Goal: Task Accomplishment & Management: Manage account settings

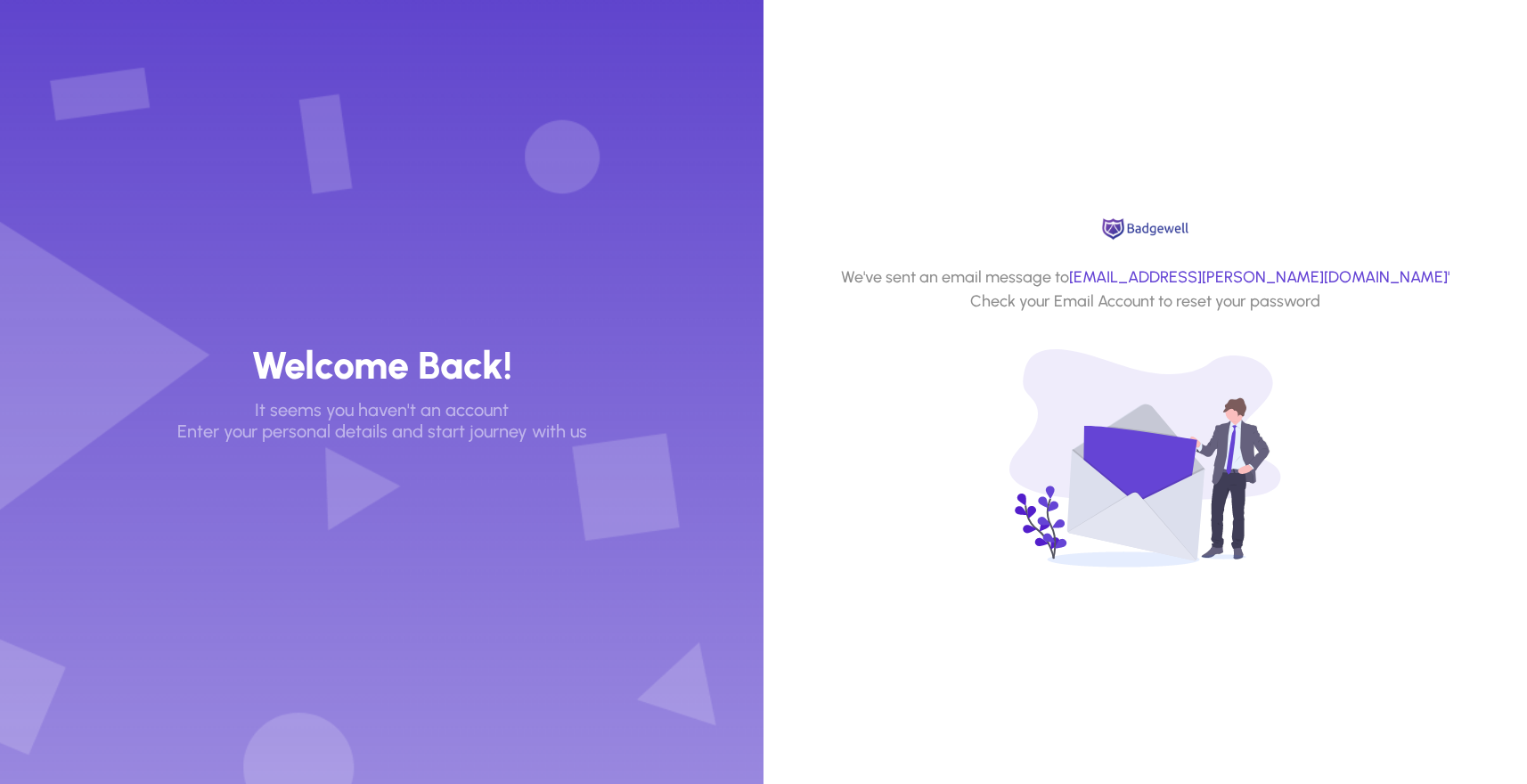
click at [364, 375] on h3 "Welcome Back!" at bounding box center [382, 365] width 261 height 47
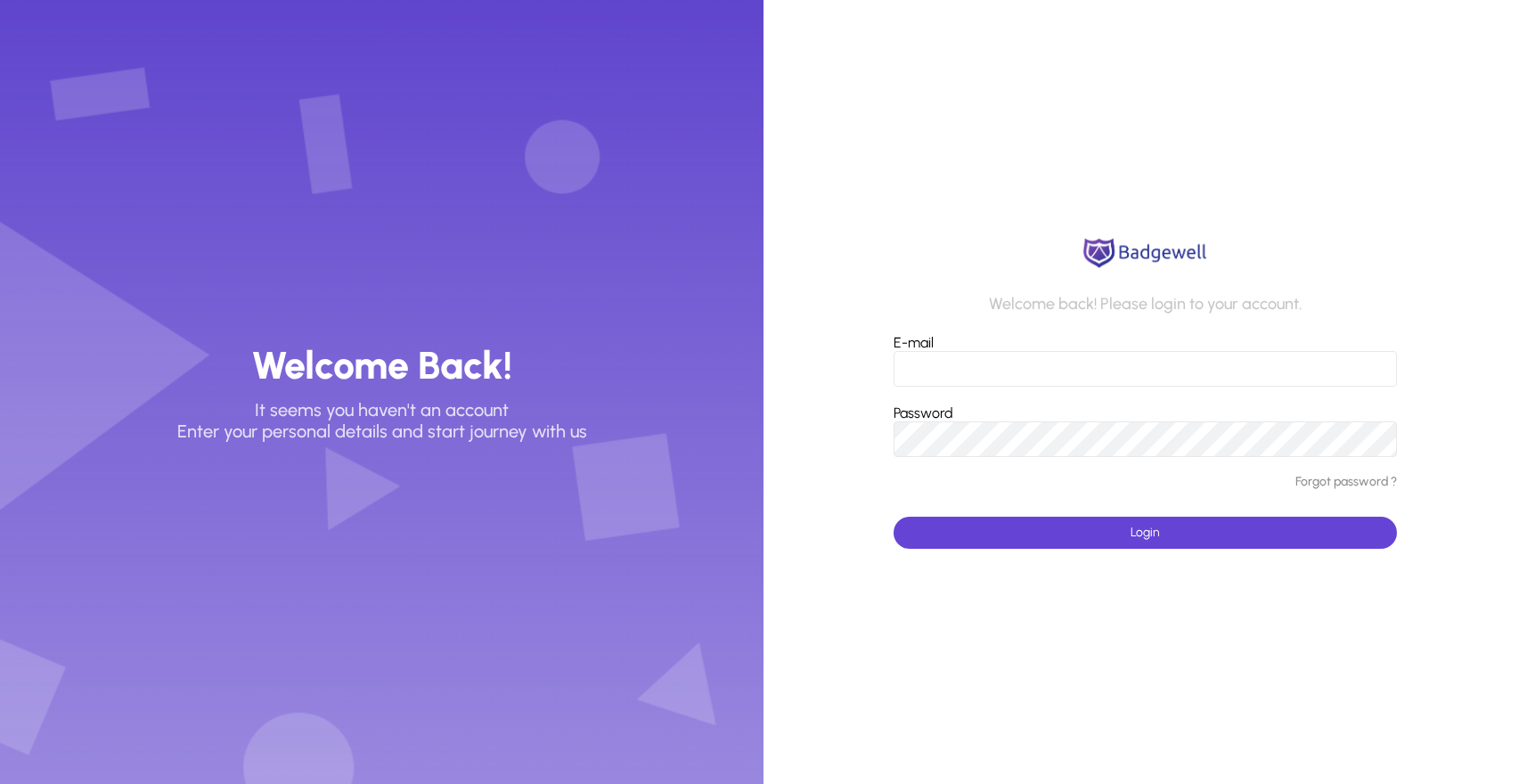
click at [937, 350] on div "E-mail" at bounding box center [1145, 360] width 504 height 53
type input "**********"
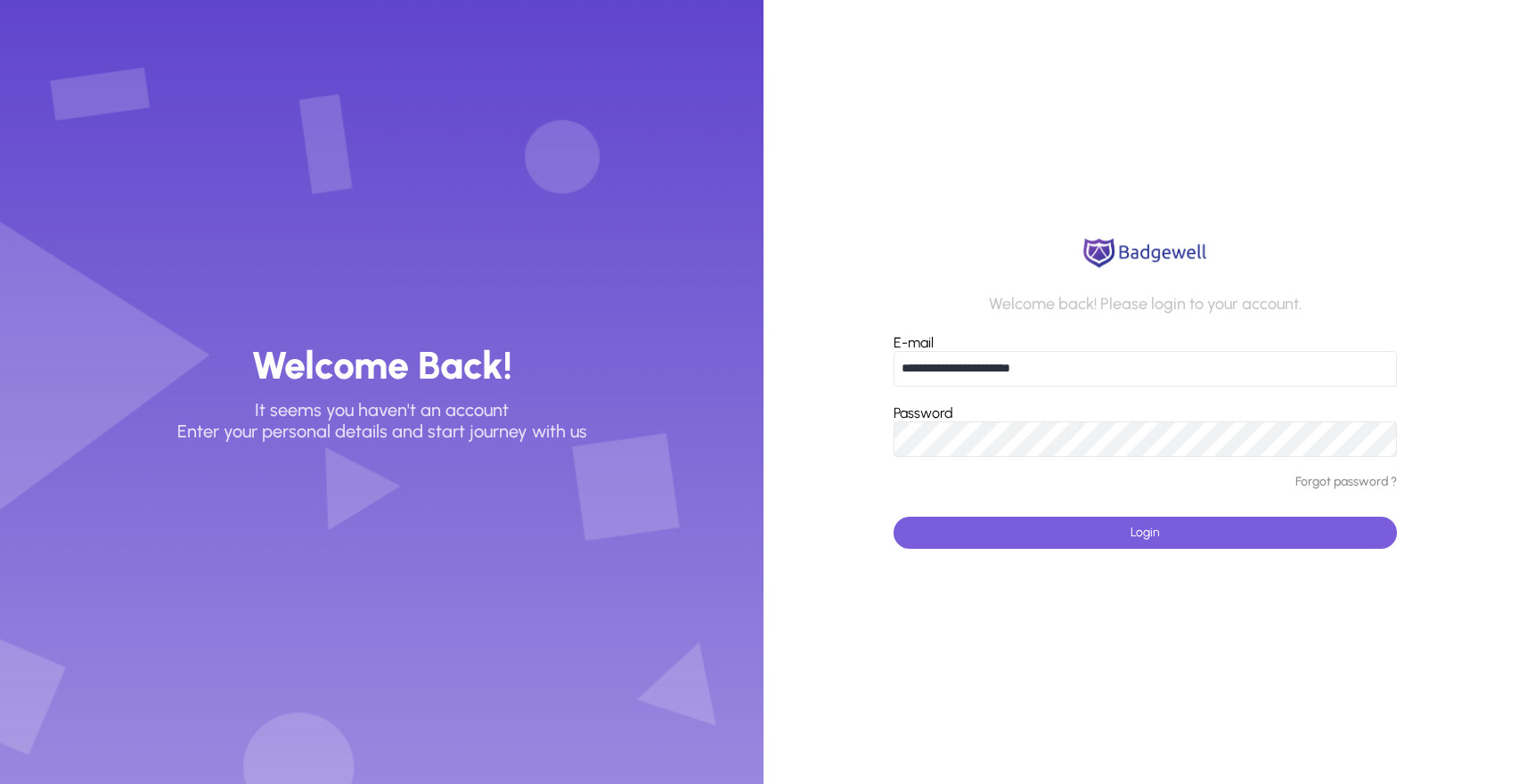
click at [1098, 540] on span "submit" at bounding box center [1145, 532] width 504 height 43
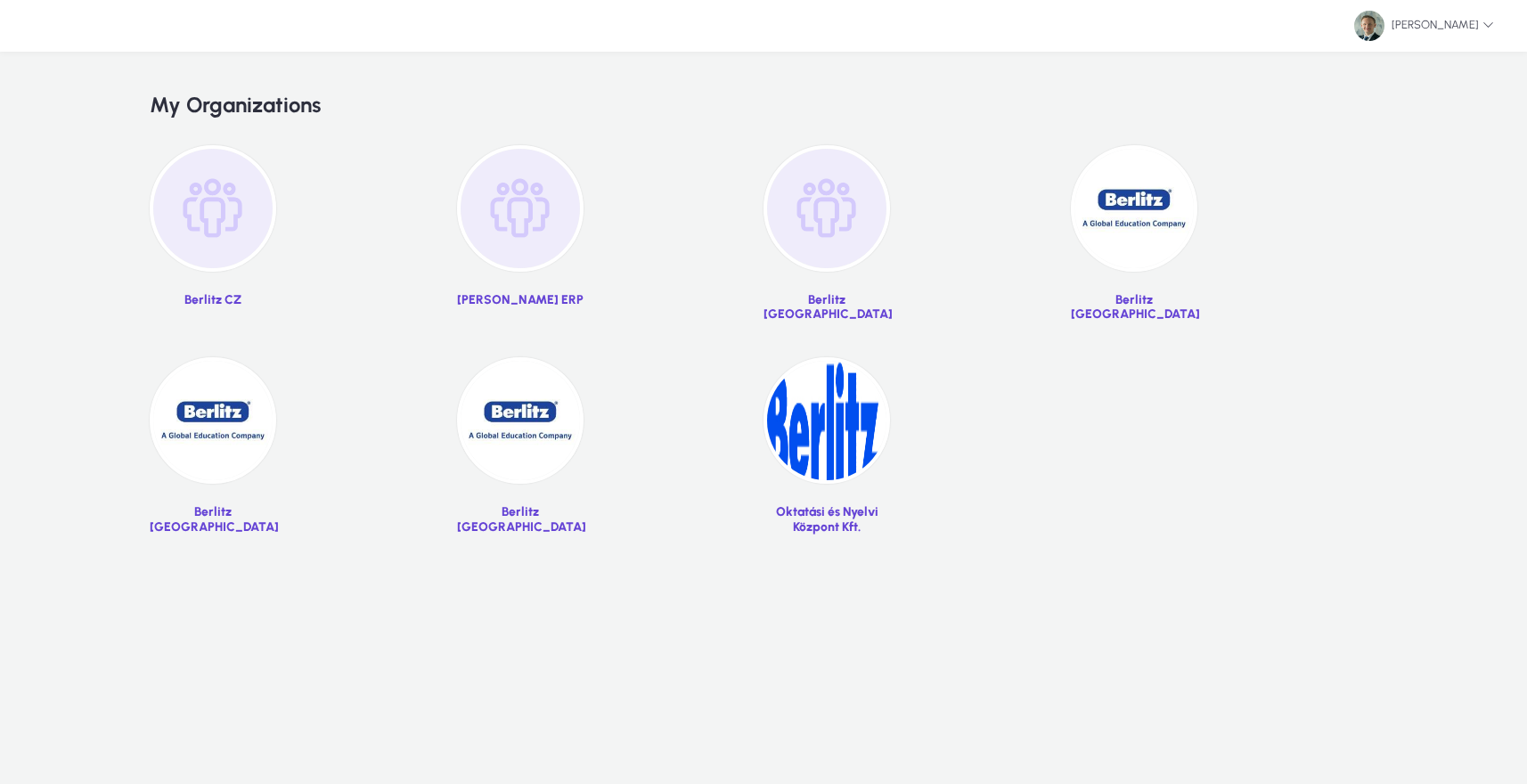
click at [1124, 239] on img at bounding box center [1134, 209] width 127 height 127
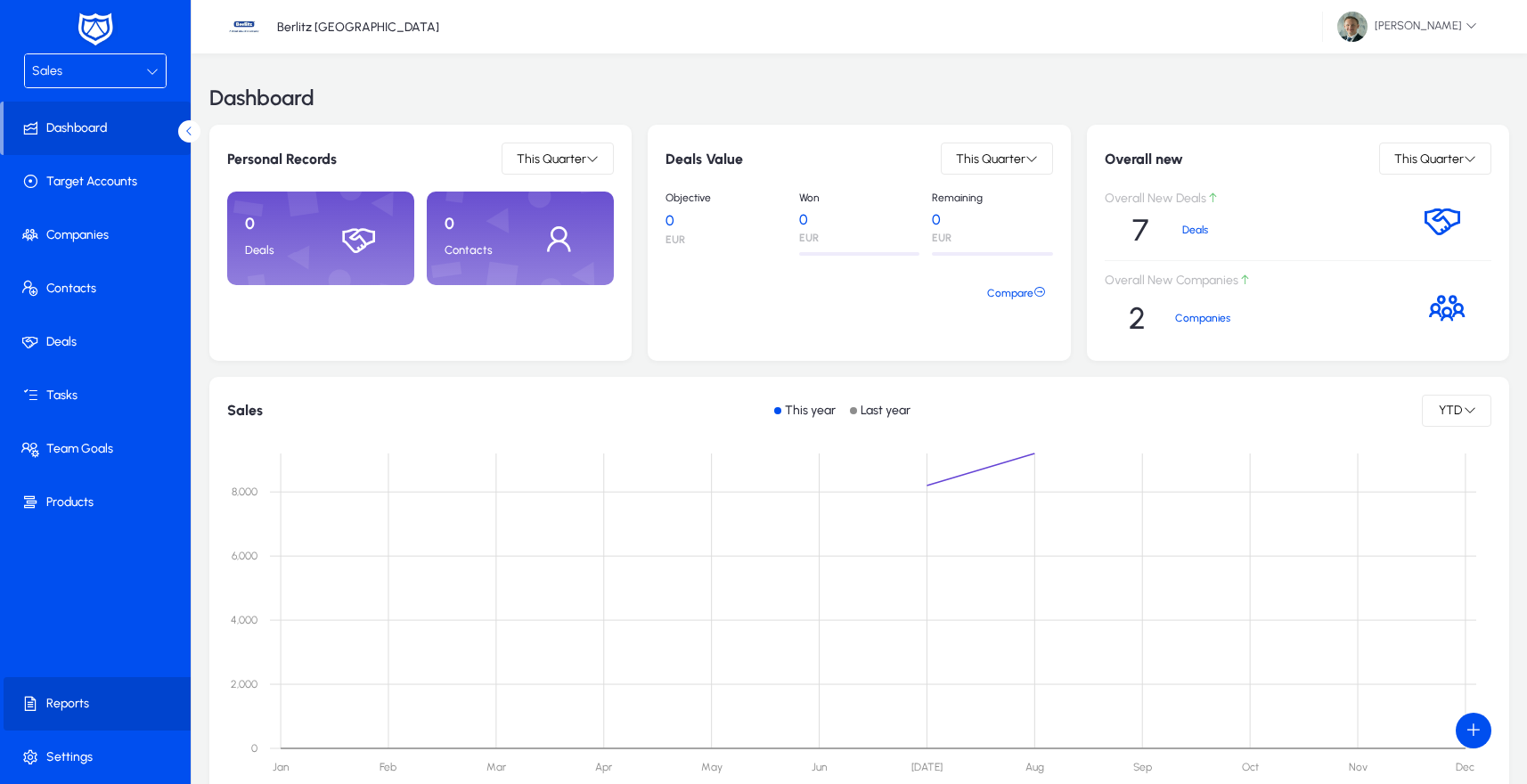
click at [72, 706] on span at bounding box center [99, 704] width 191 height 43
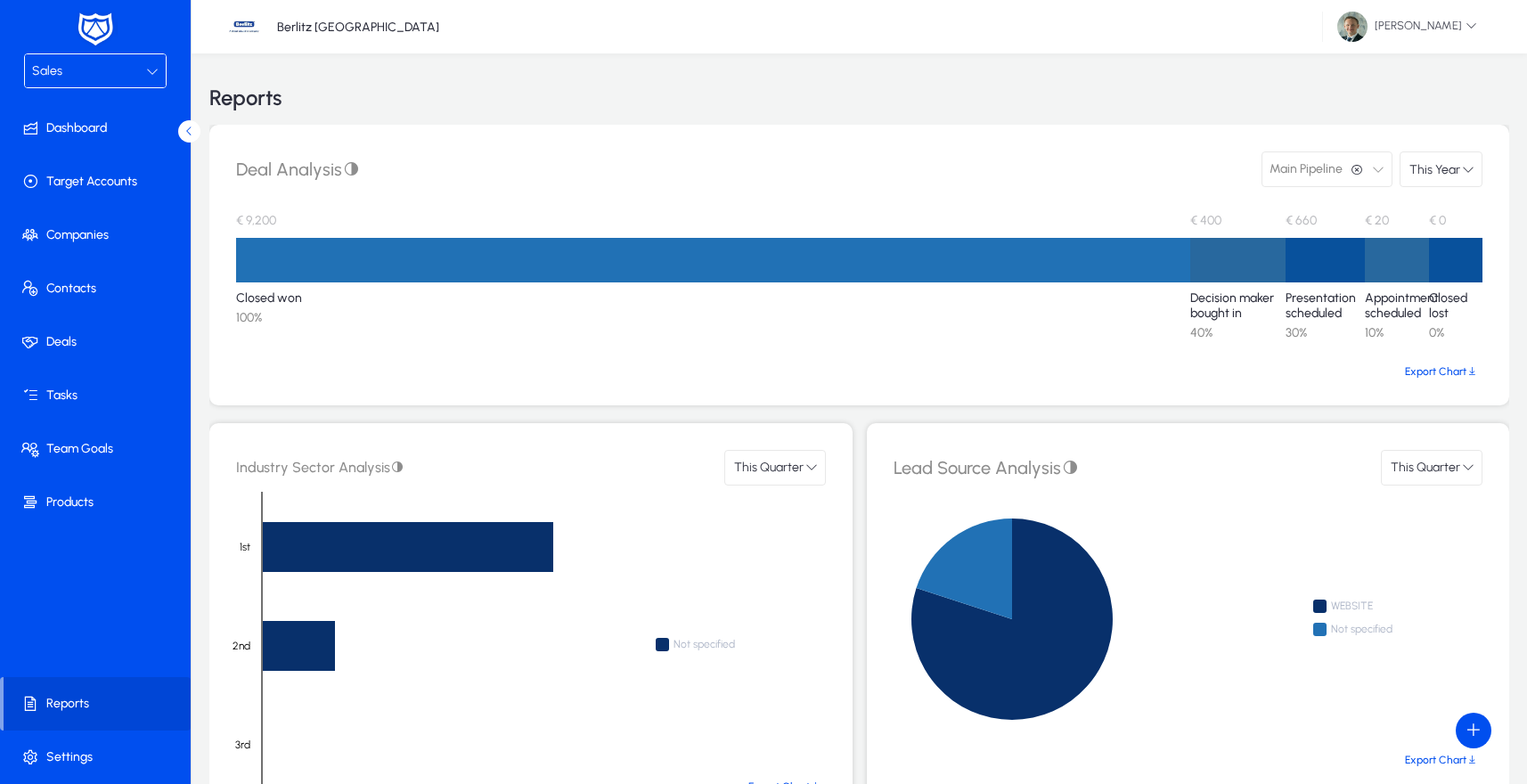
click at [96, 78] on div "Sales" at bounding box center [89, 71] width 114 height 23
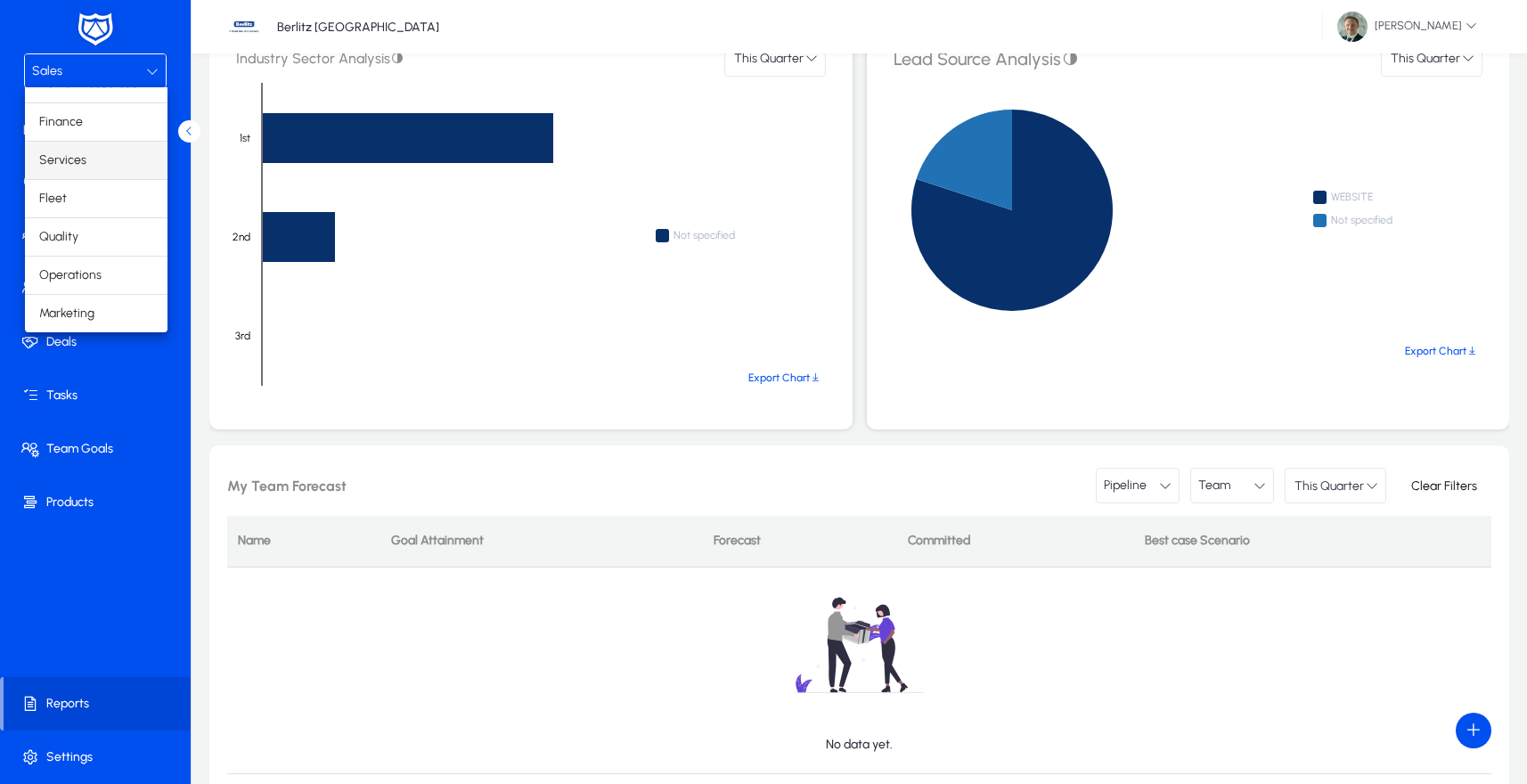
scroll to position [58, 0]
click at [87, 125] on mat-option "Finance" at bounding box center [96, 125] width 143 height 37
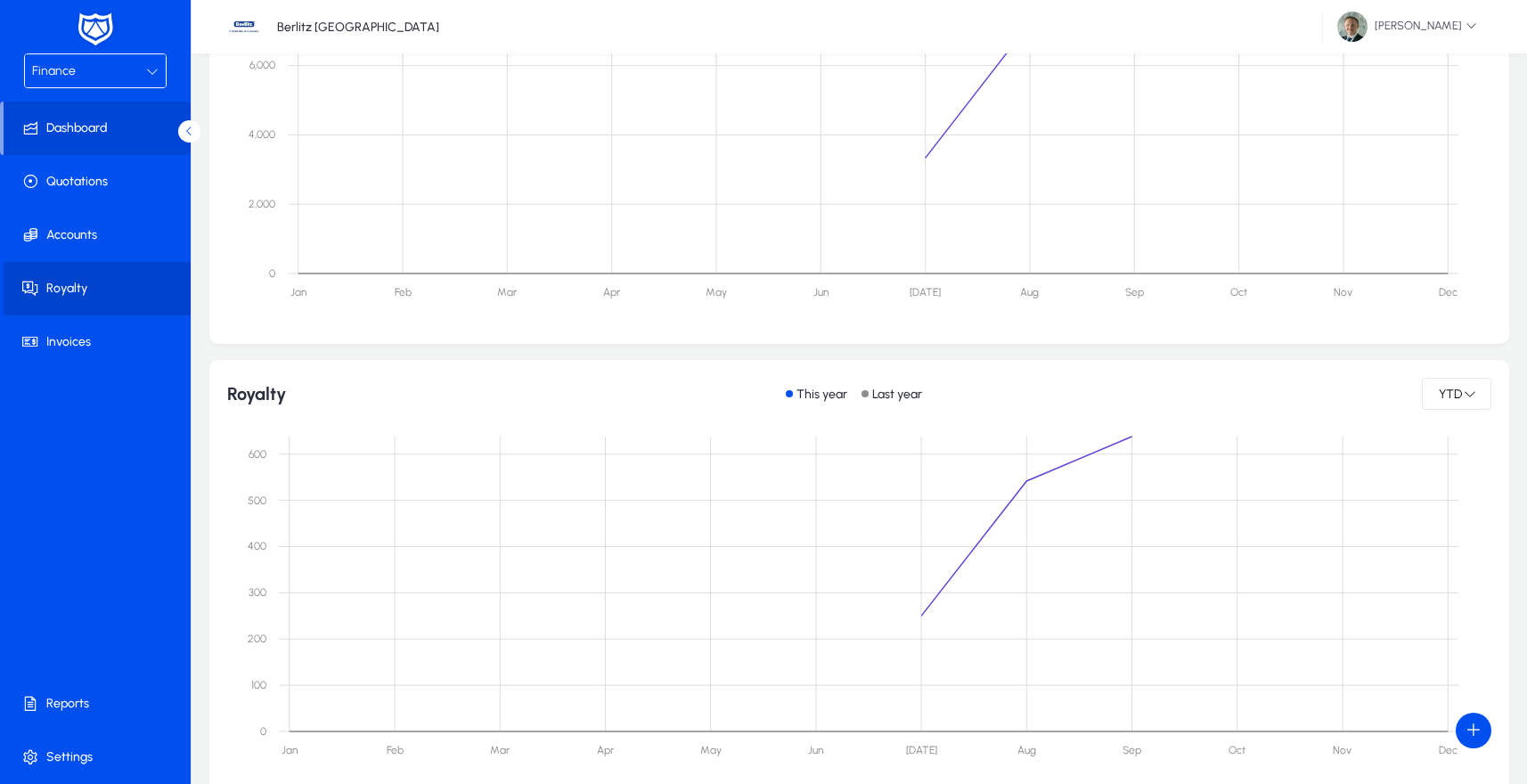
click at [103, 287] on span at bounding box center [99, 289] width 191 height 43
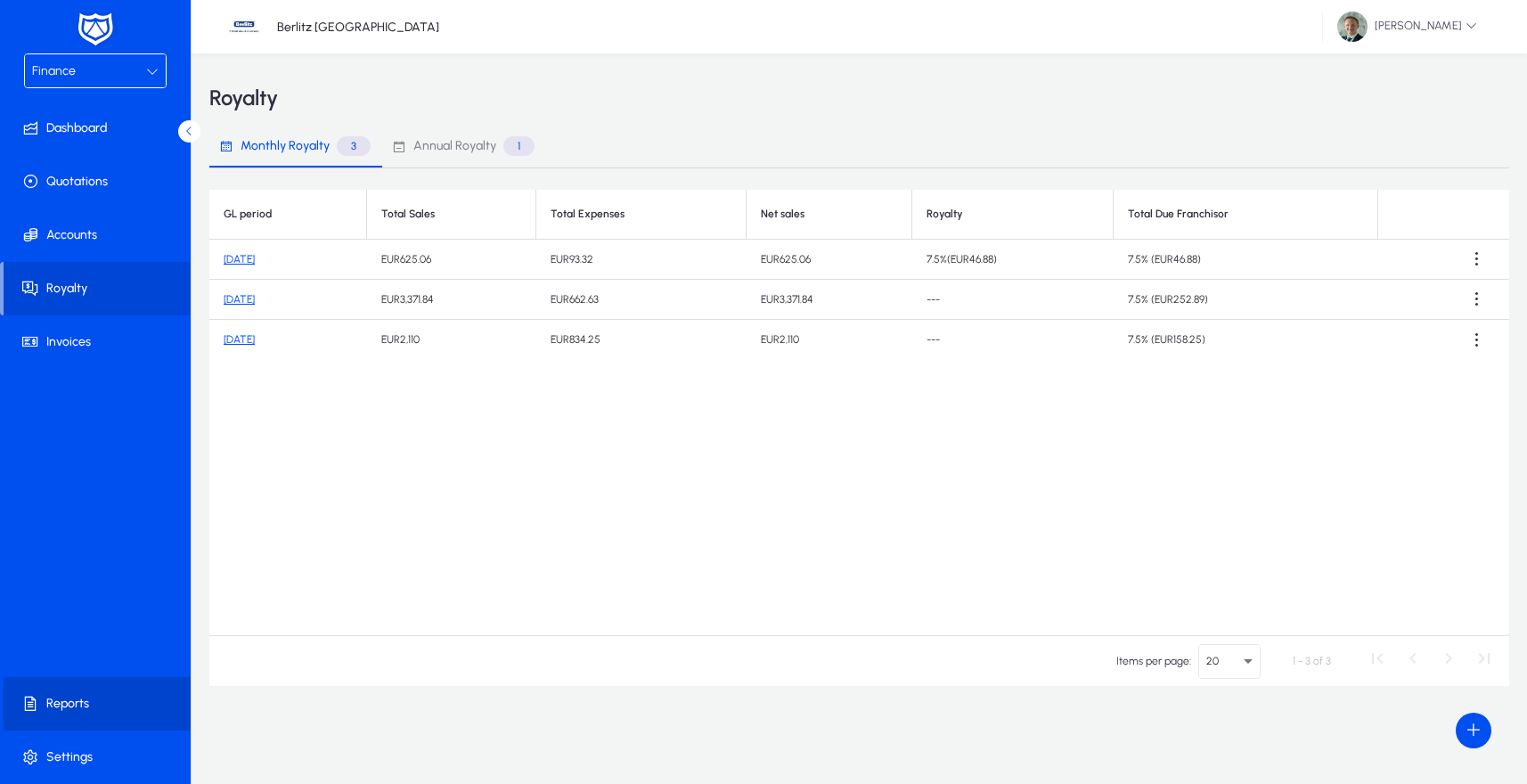
click at [83, 706] on span at bounding box center [99, 704] width 191 height 43
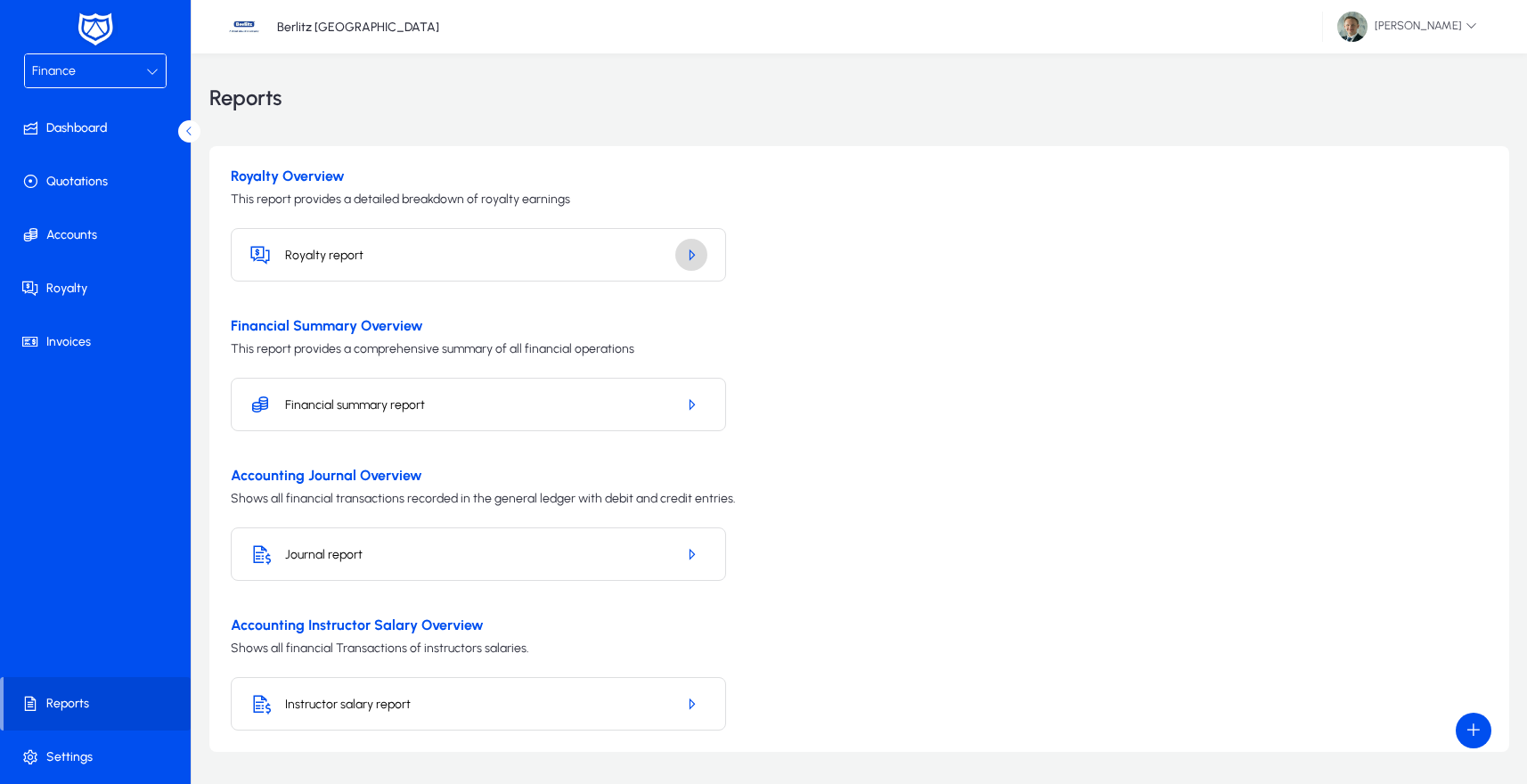
click at [682, 252] on span "button" at bounding box center [691, 255] width 32 height 43
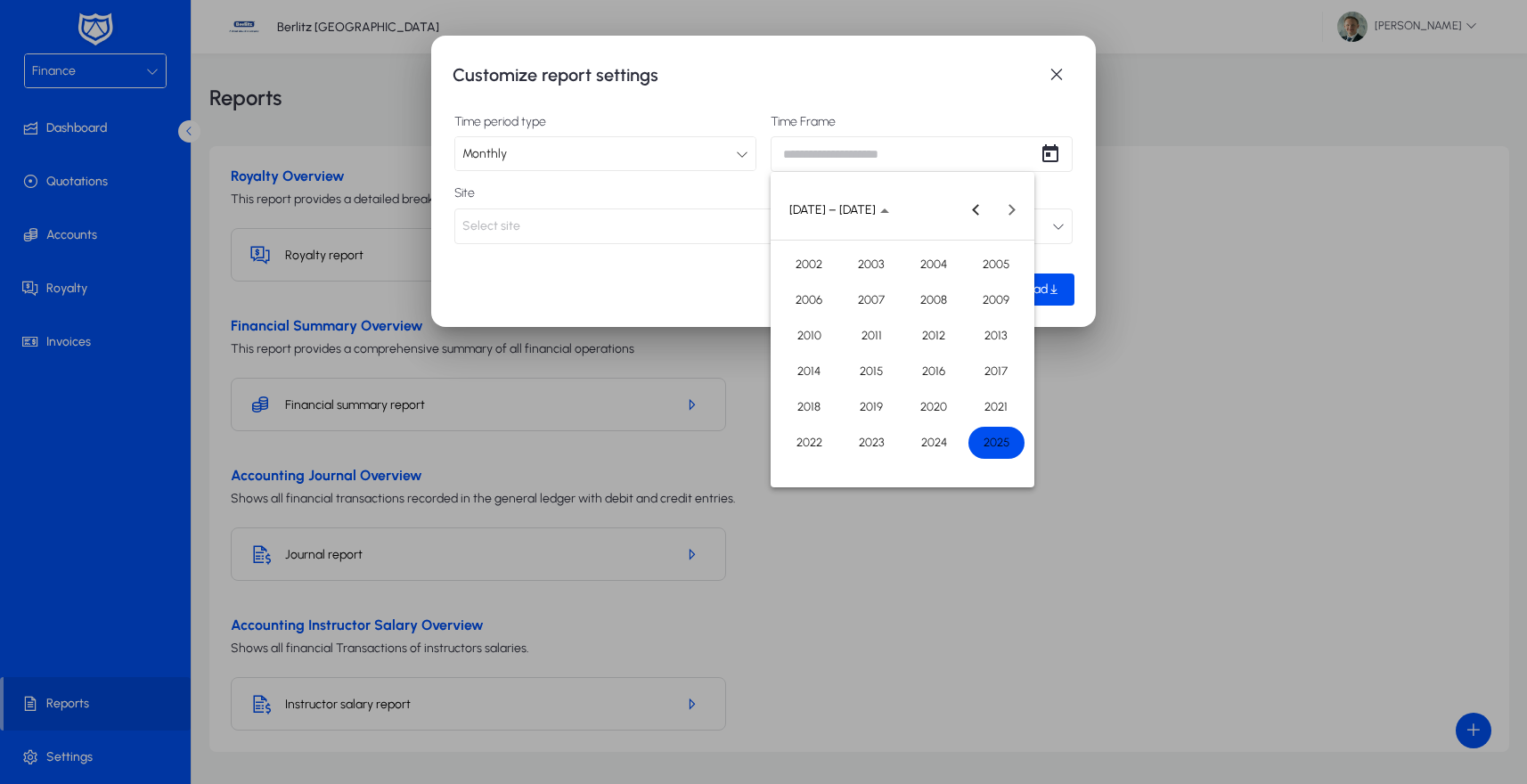
click at [885, 158] on div "Customize report settings Time period type Monthly Time Frame Site Select site …" at bounding box center [764, 392] width 1527 height 784
click at [641, 250] on div at bounding box center [764, 392] width 1527 height 784
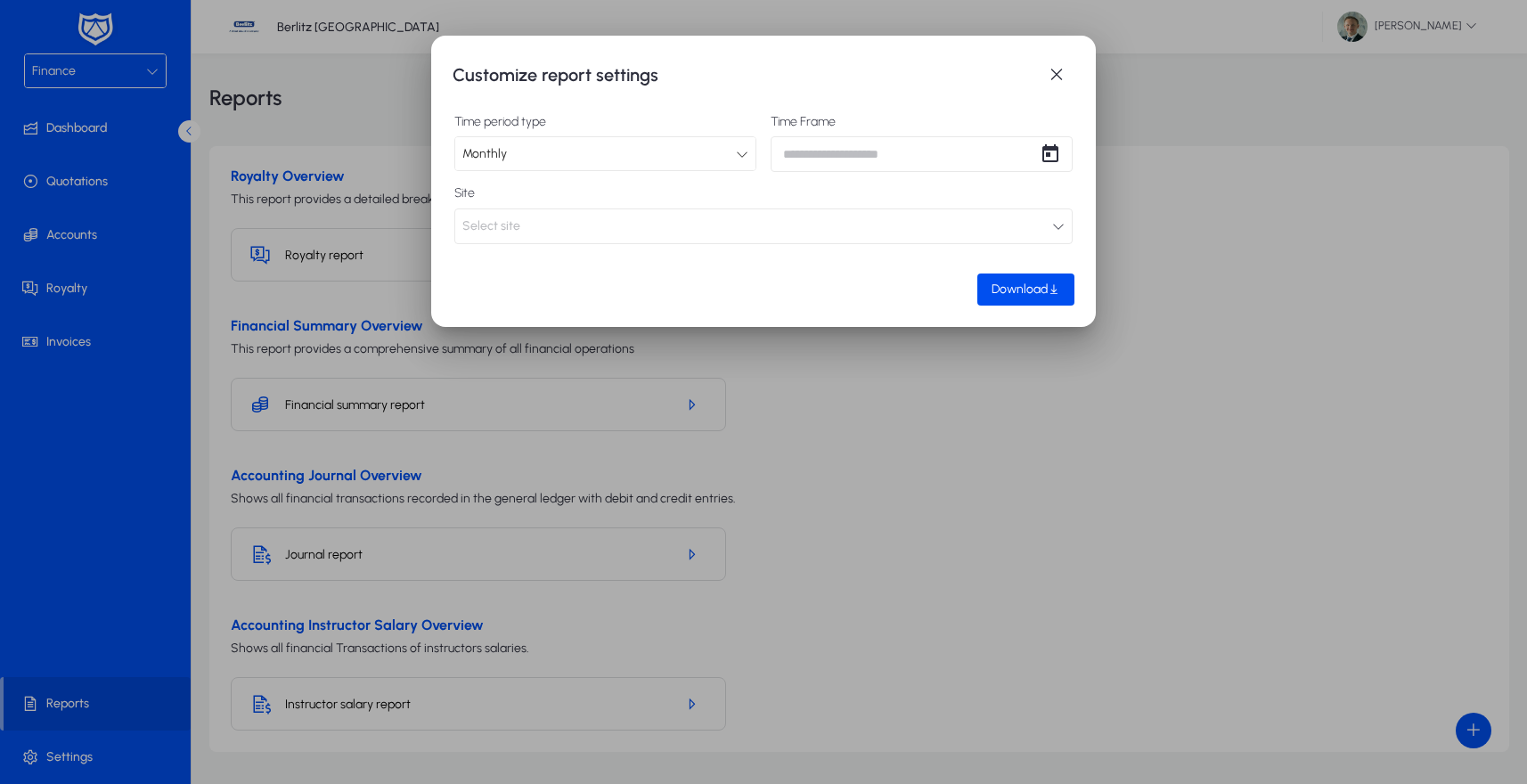
click at [825, 156] on div "Customize report settings Time period type Monthly Time Frame Site Select site …" at bounding box center [764, 392] width 1527 height 784
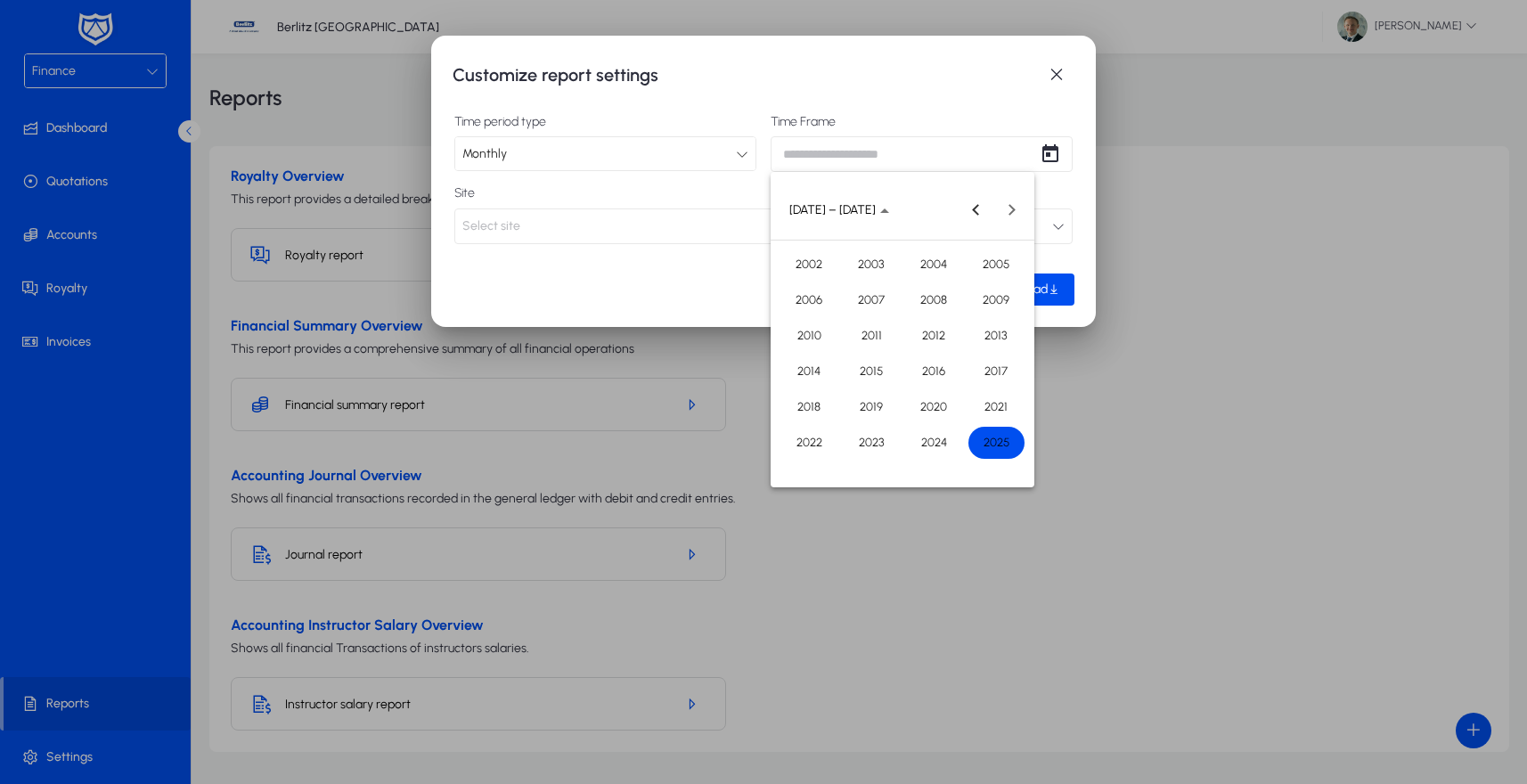
click at [999, 441] on span "2025" at bounding box center [996, 442] width 56 height 32
click at [797, 364] on span "SEP" at bounding box center [809, 371] width 56 height 32
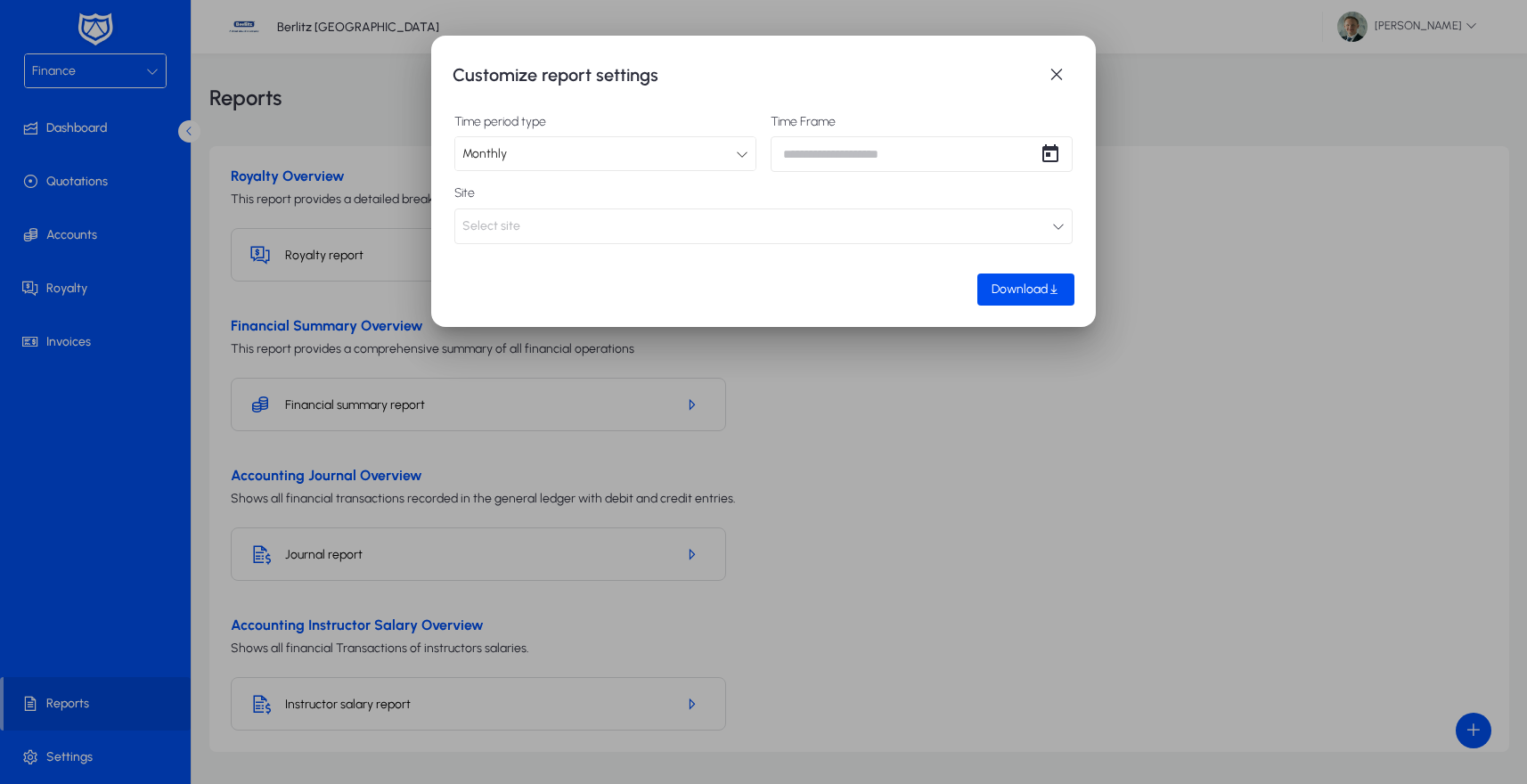
type input "**********"
click at [826, 232] on button "Select site" at bounding box center [763, 227] width 618 height 36
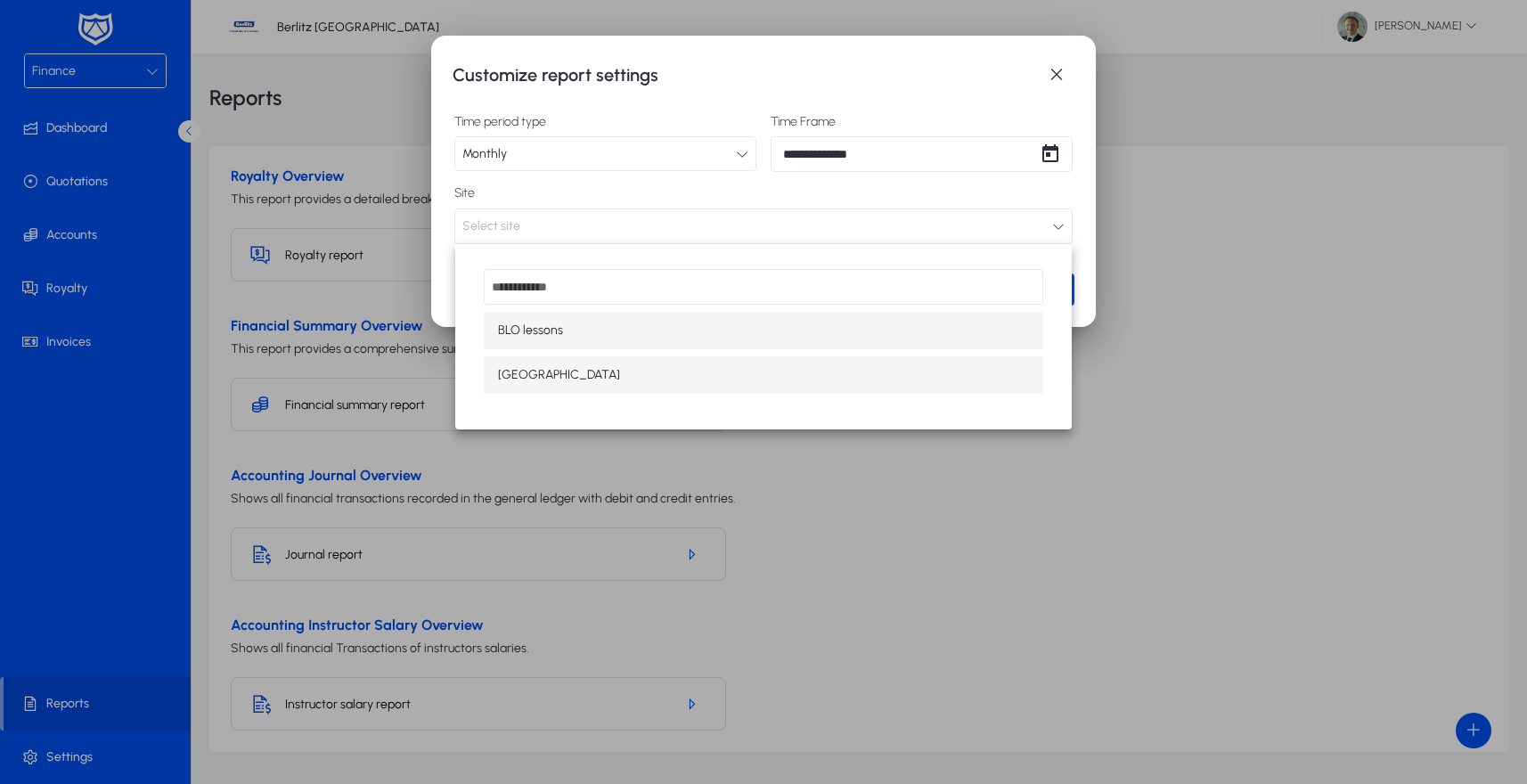
click at [579, 364] on mat-option "[GEOGRAPHIC_DATA]" at bounding box center [763, 375] width 559 height 37
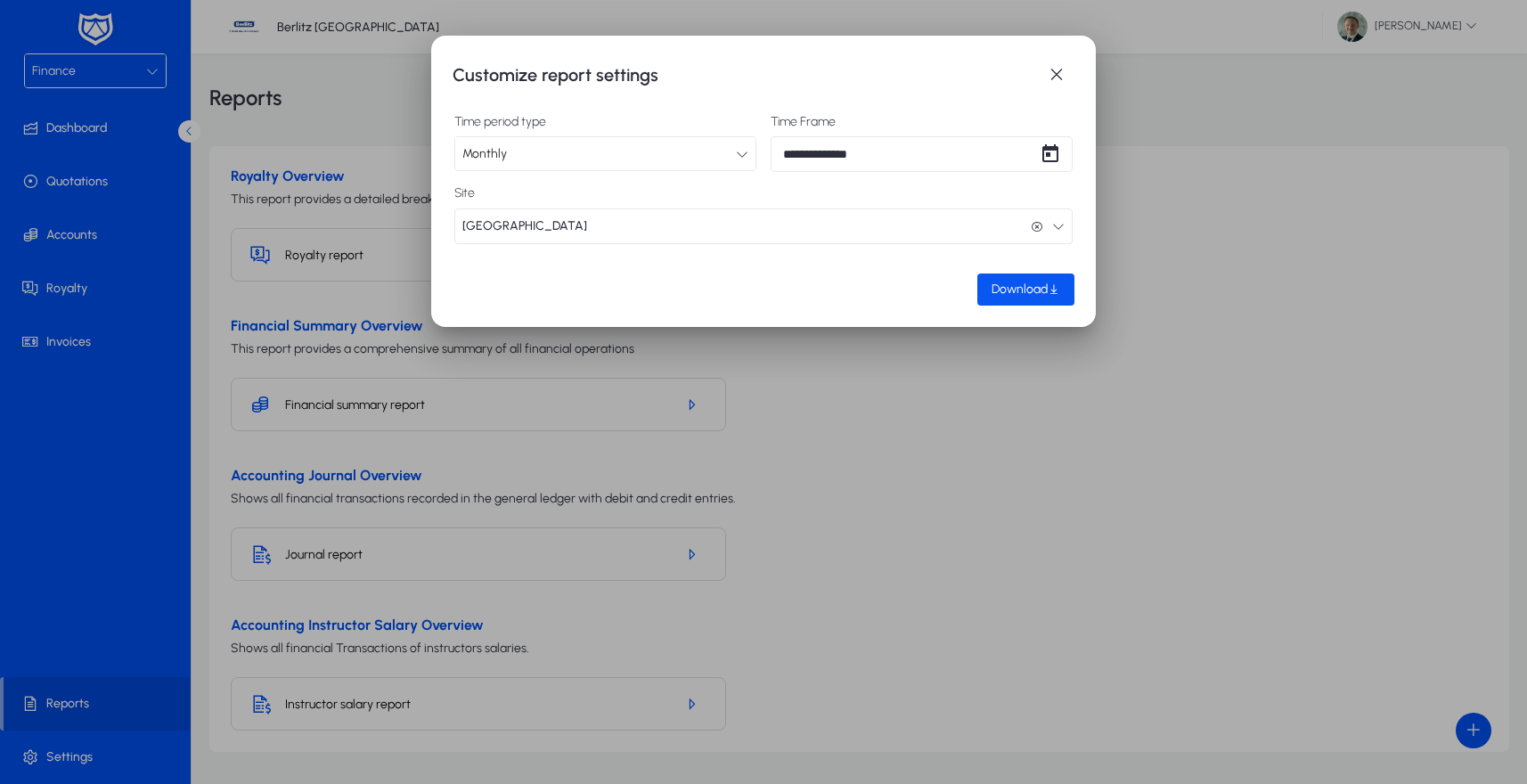
click at [1037, 286] on span "Download" at bounding box center [1019, 289] width 56 height 15
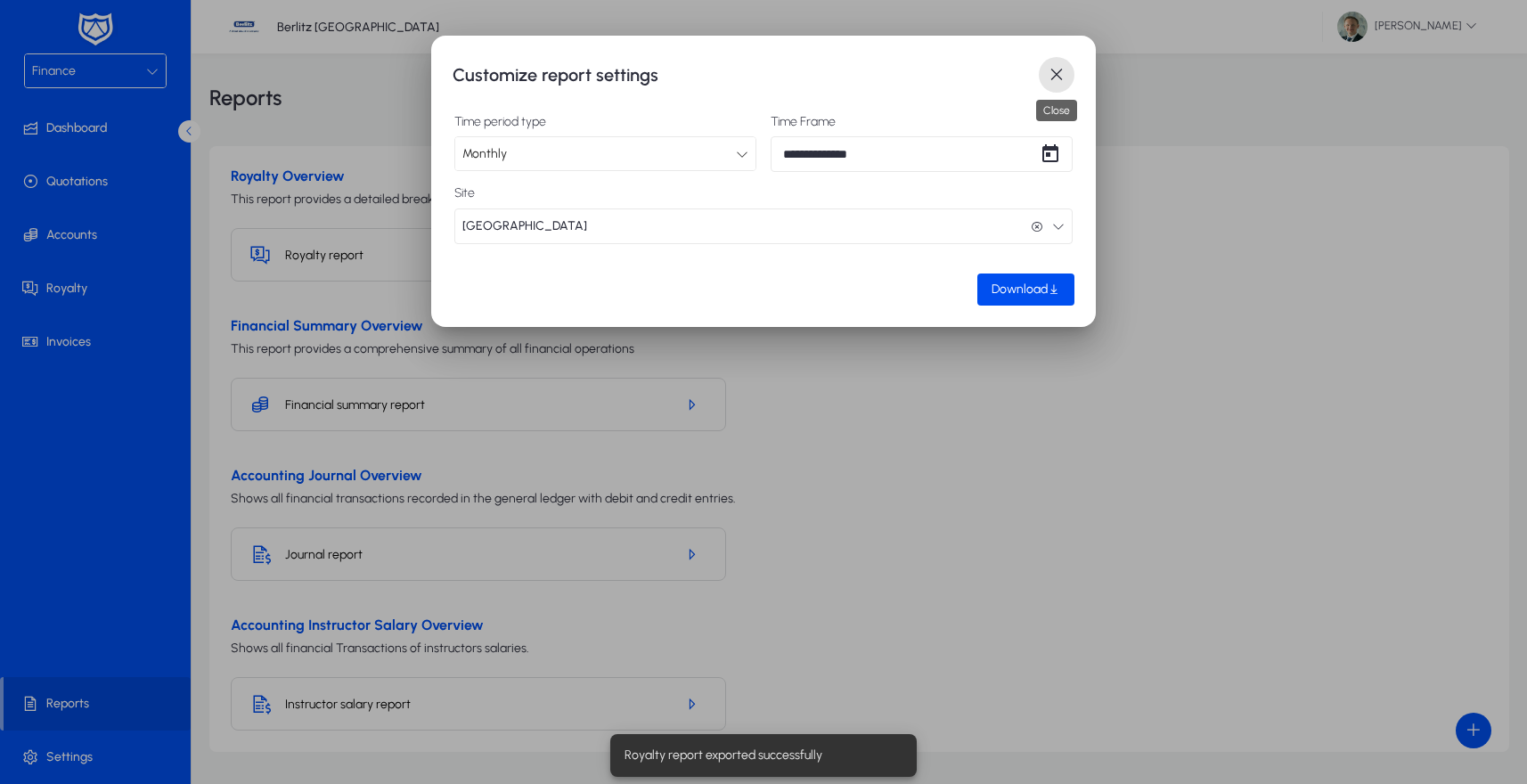
drag, startPoint x: 1059, startPoint y: 77, endPoint x: 1001, endPoint y: 142, distance: 87.1
click at [1059, 78] on span "button" at bounding box center [1056, 75] width 36 height 36
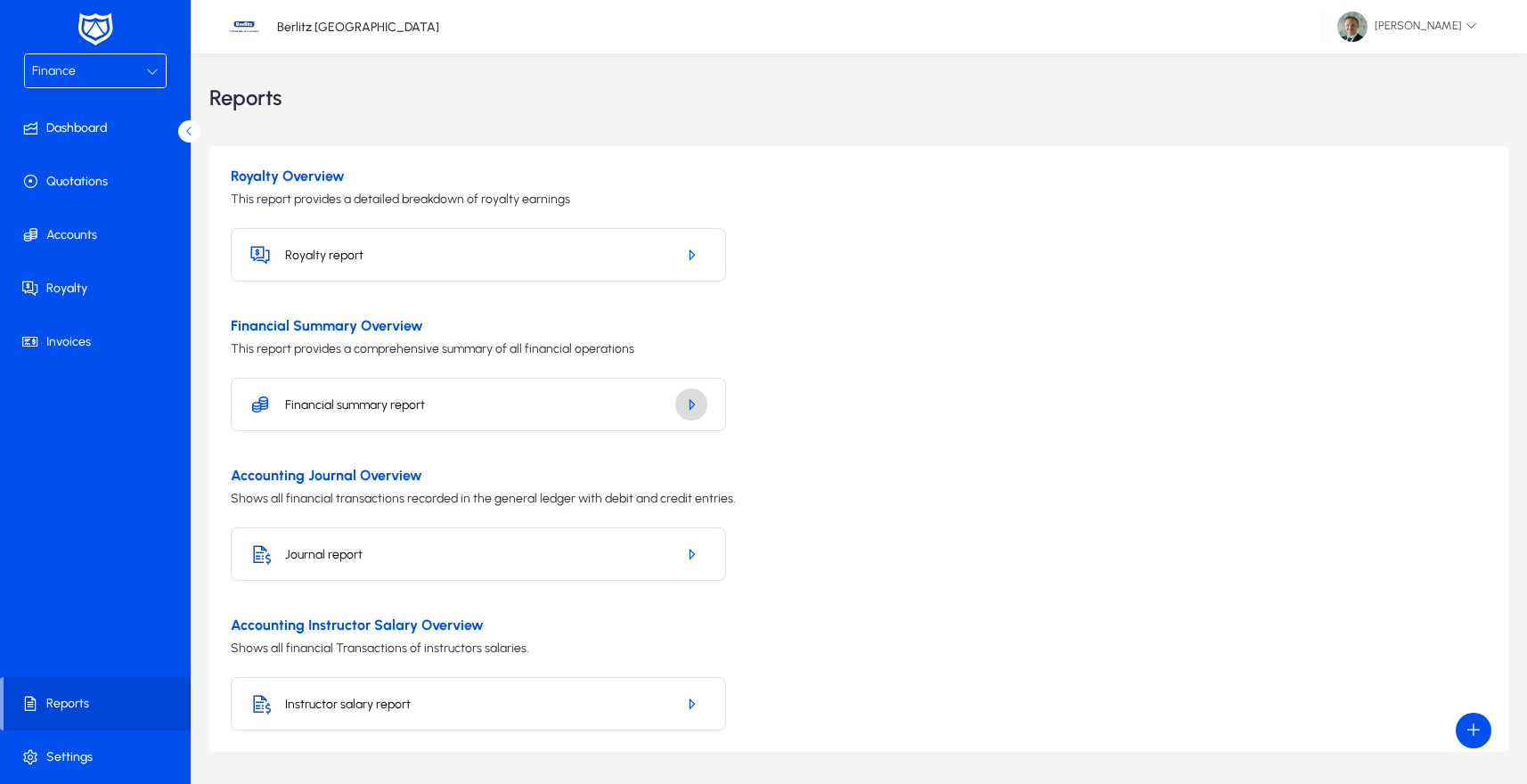
click at [690, 404] on icon "button" at bounding box center [691, 404] width 16 height 16
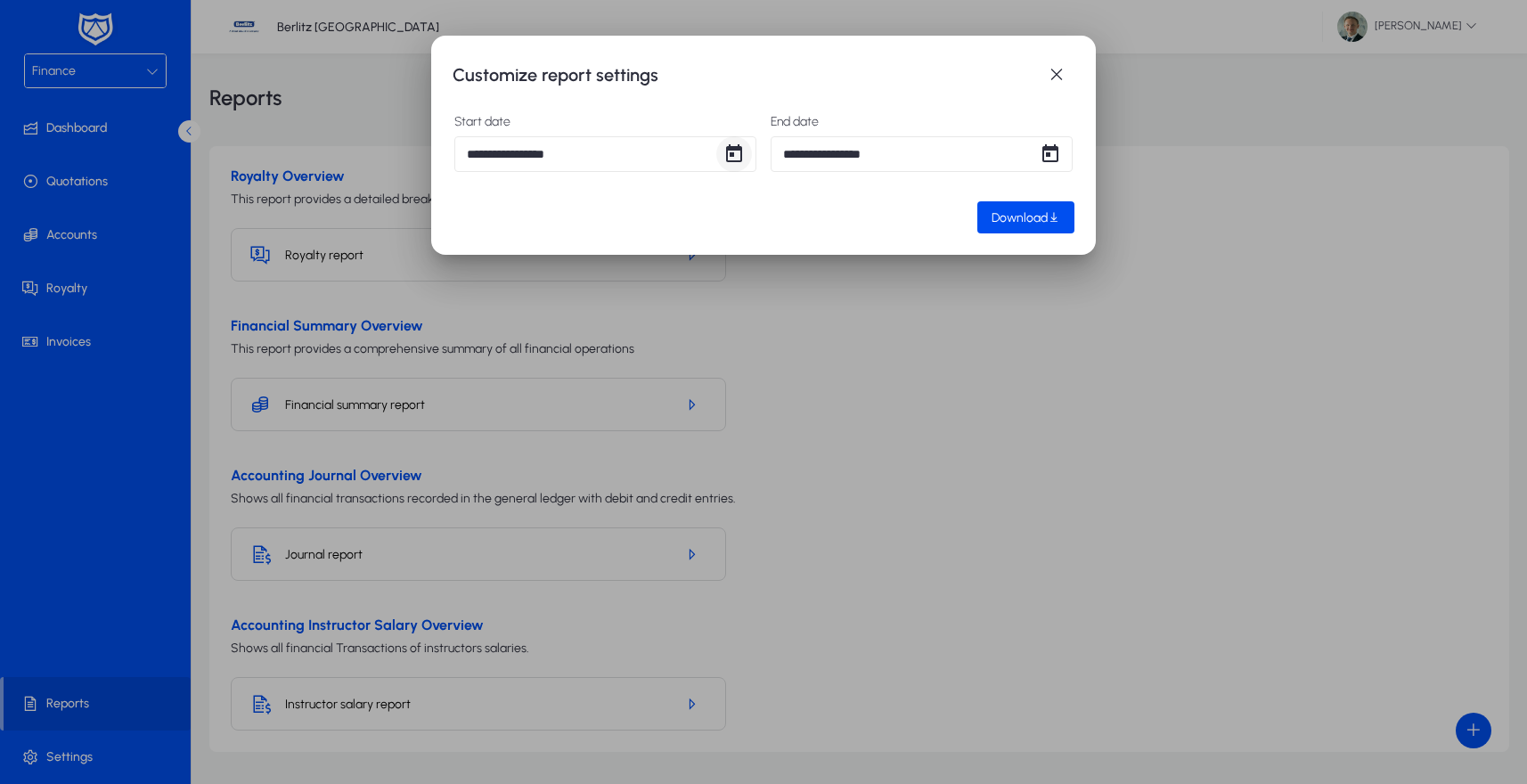
click at [721, 161] on span "Open calendar" at bounding box center [734, 154] width 36 height 36
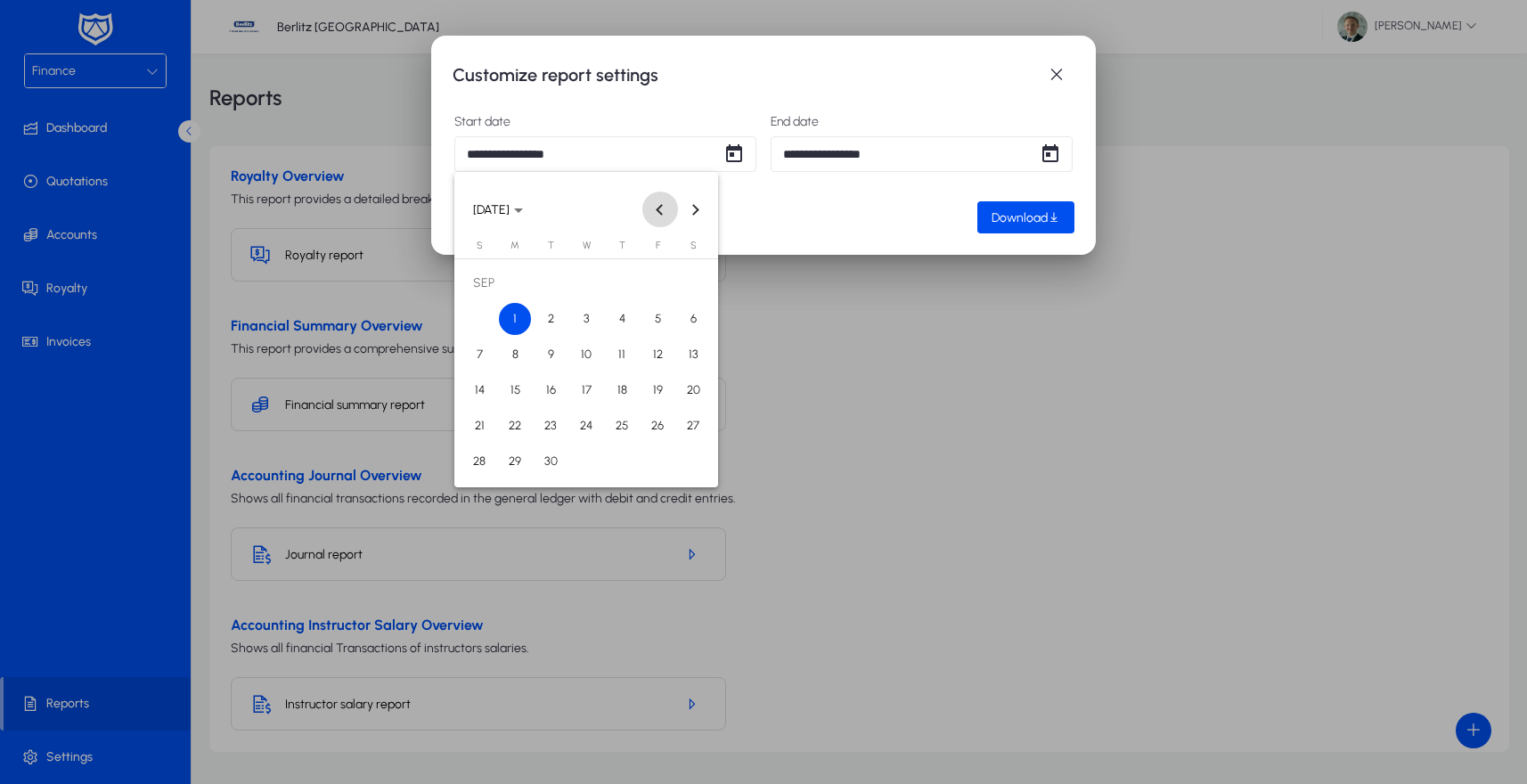
click at [668, 210] on span "Previous month" at bounding box center [660, 210] width 36 height 36
drag, startPoint x: 655, startPoint y: 282, endPoint x: 813, endPoint y: 233, distance: 165.4
click at [655, 282] on span "1" at bounding box center [657, 284] width 32 height 32
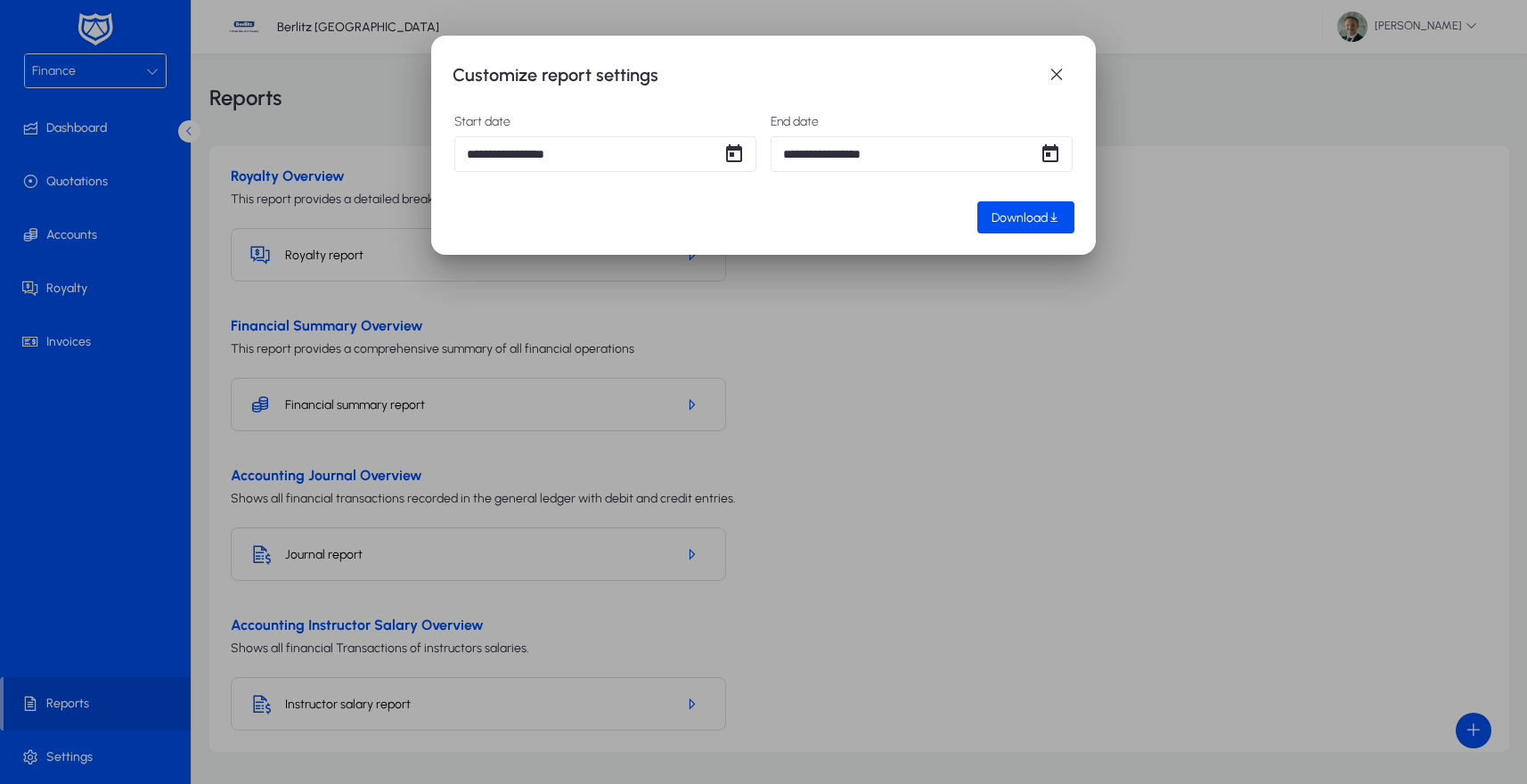
type input "**********"
click at [1052, 157] on span "Open calendar" at bounding box center [1050, 154] width 36 height 36
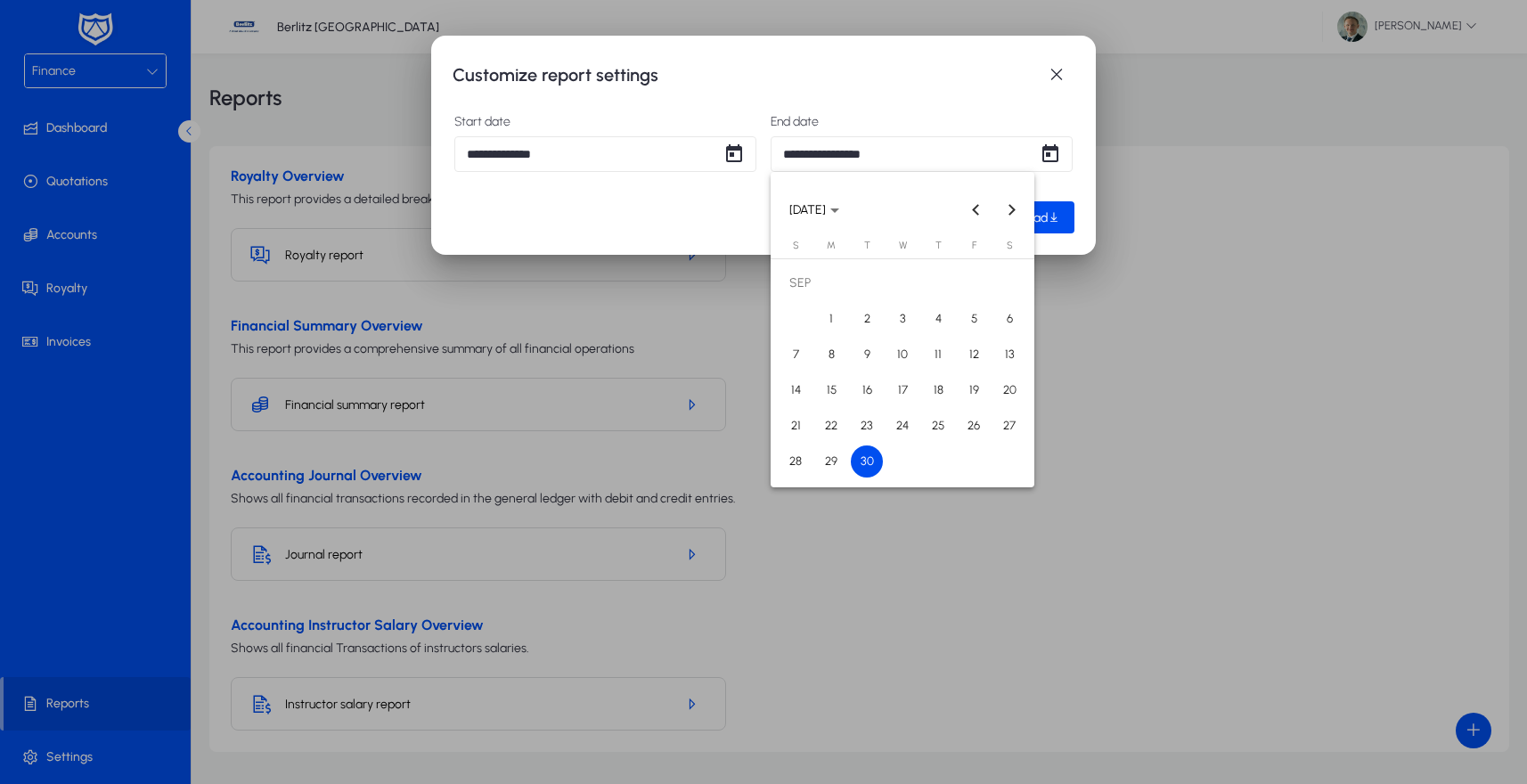
drag, startPoint x: 970, startPoint y: 208, endPoint x: 964, endPoint y: 232, distance: 24.7
click at [971, 209] on span "Previous month" at bounding box center [977, 210] width 36 height 36
click at [796, 466] on span "31" at bounding box center [796, 461] width 32 height 32
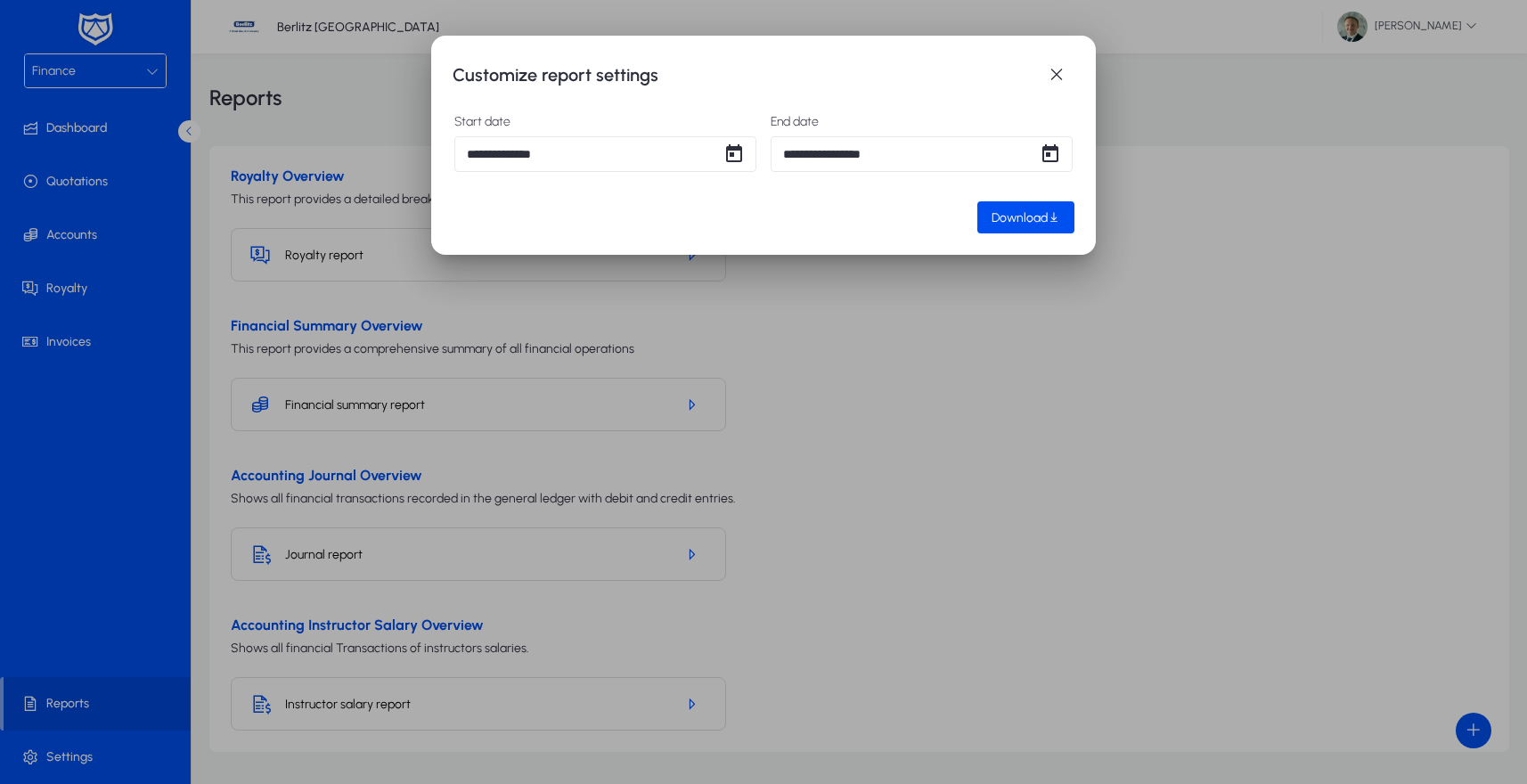
type input "**********"
click at [1056, 210] on div "Download" at bounding box center [1026, 218] width 69 height 15
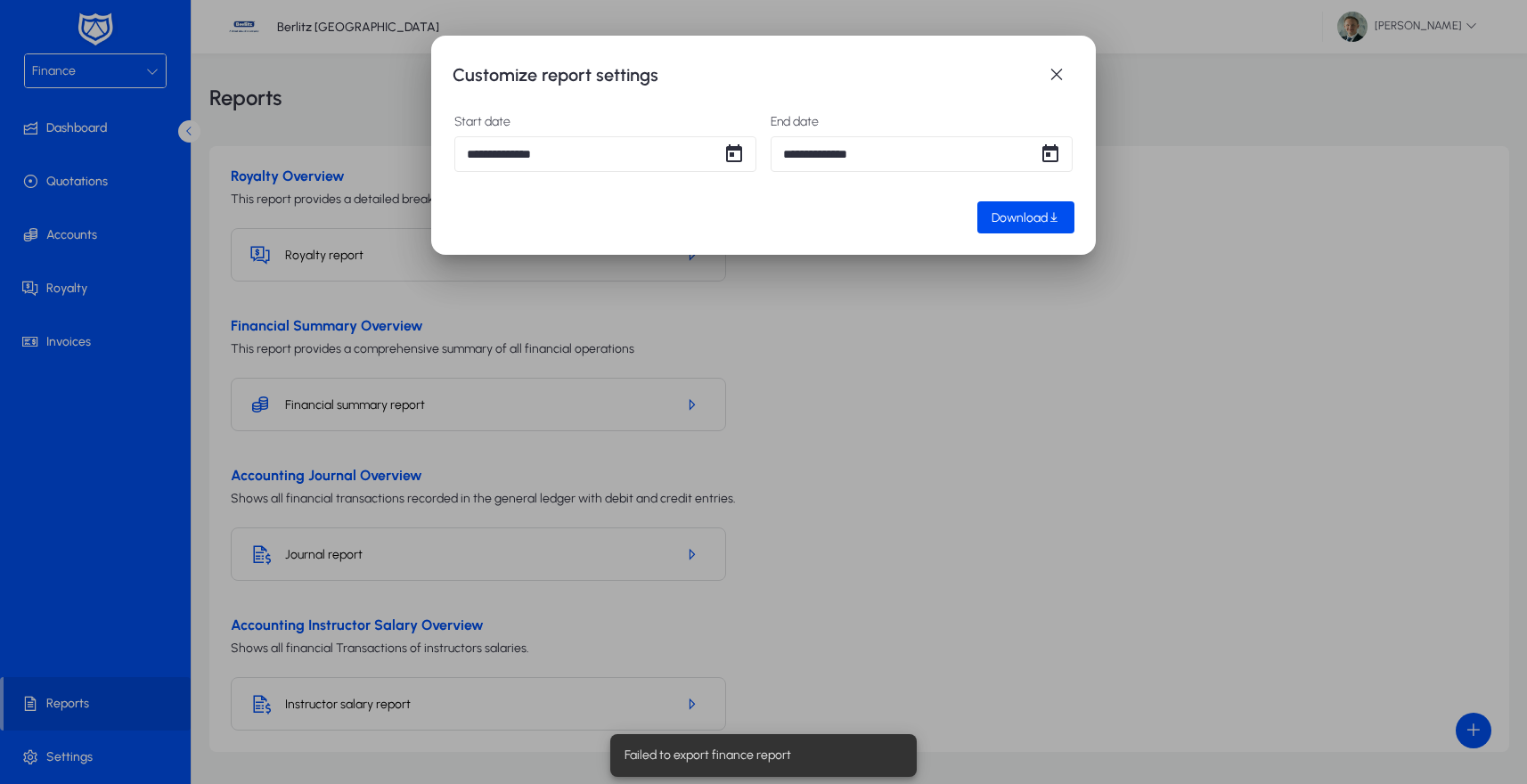
click at [971, 328] on div at bounding box center [764, 392] width 1527 height 784
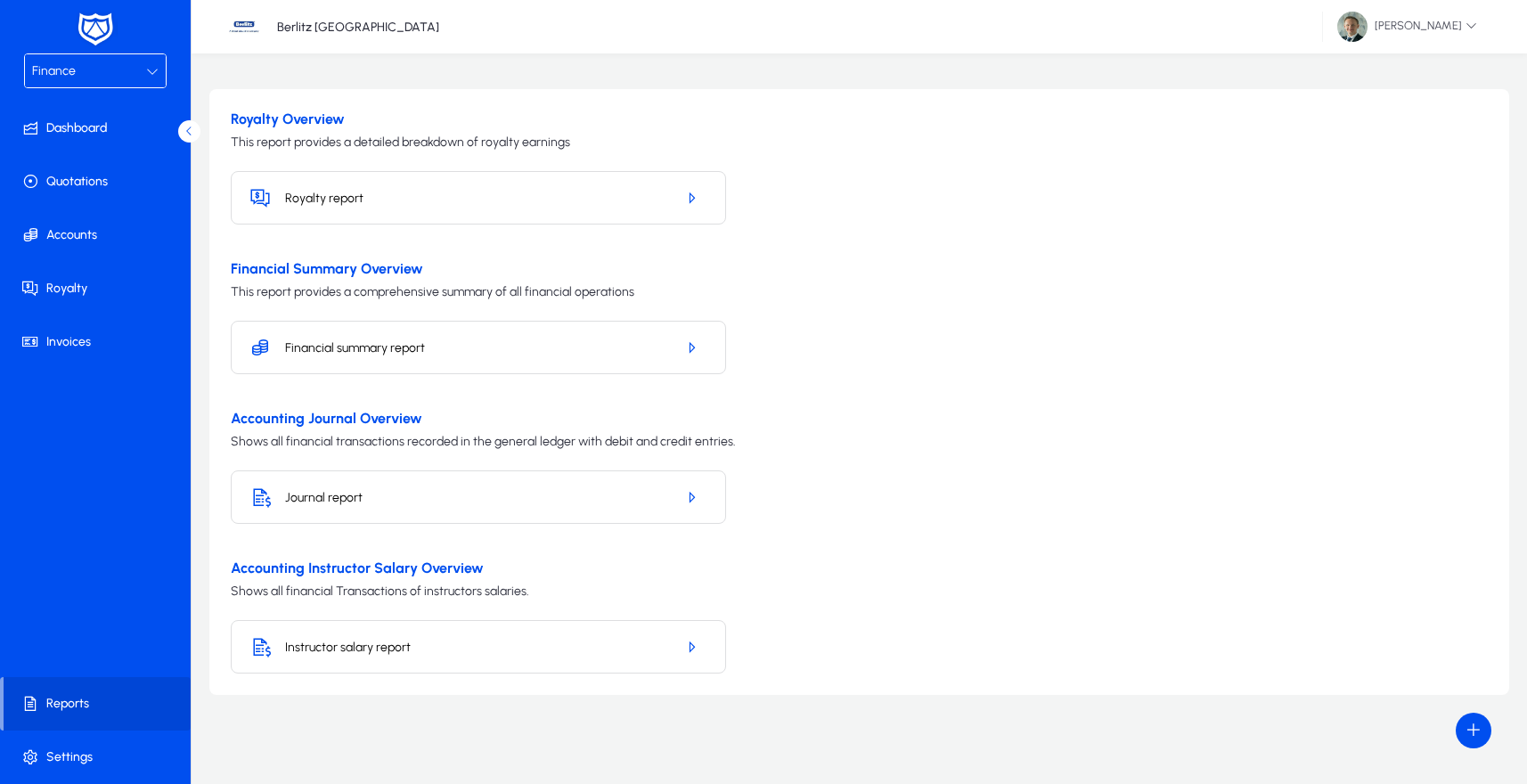
scroll to position [57, 0]
click at [686, 495] on icon "button" at bounding box center [691, 497] width 16 height 16
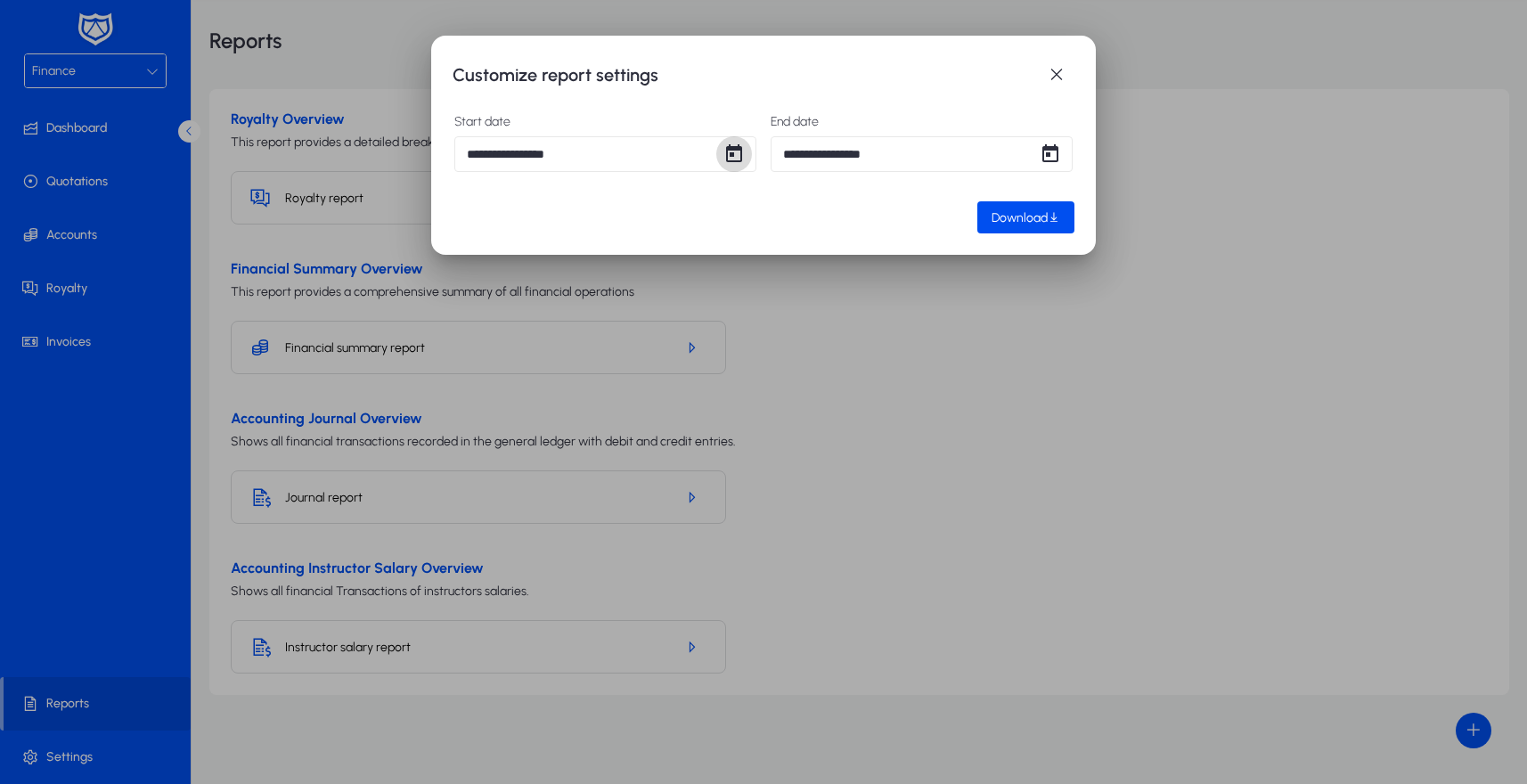
click at [727, 155] on span "Open calendar" at bounding box center [734, 154] width 36 height 36
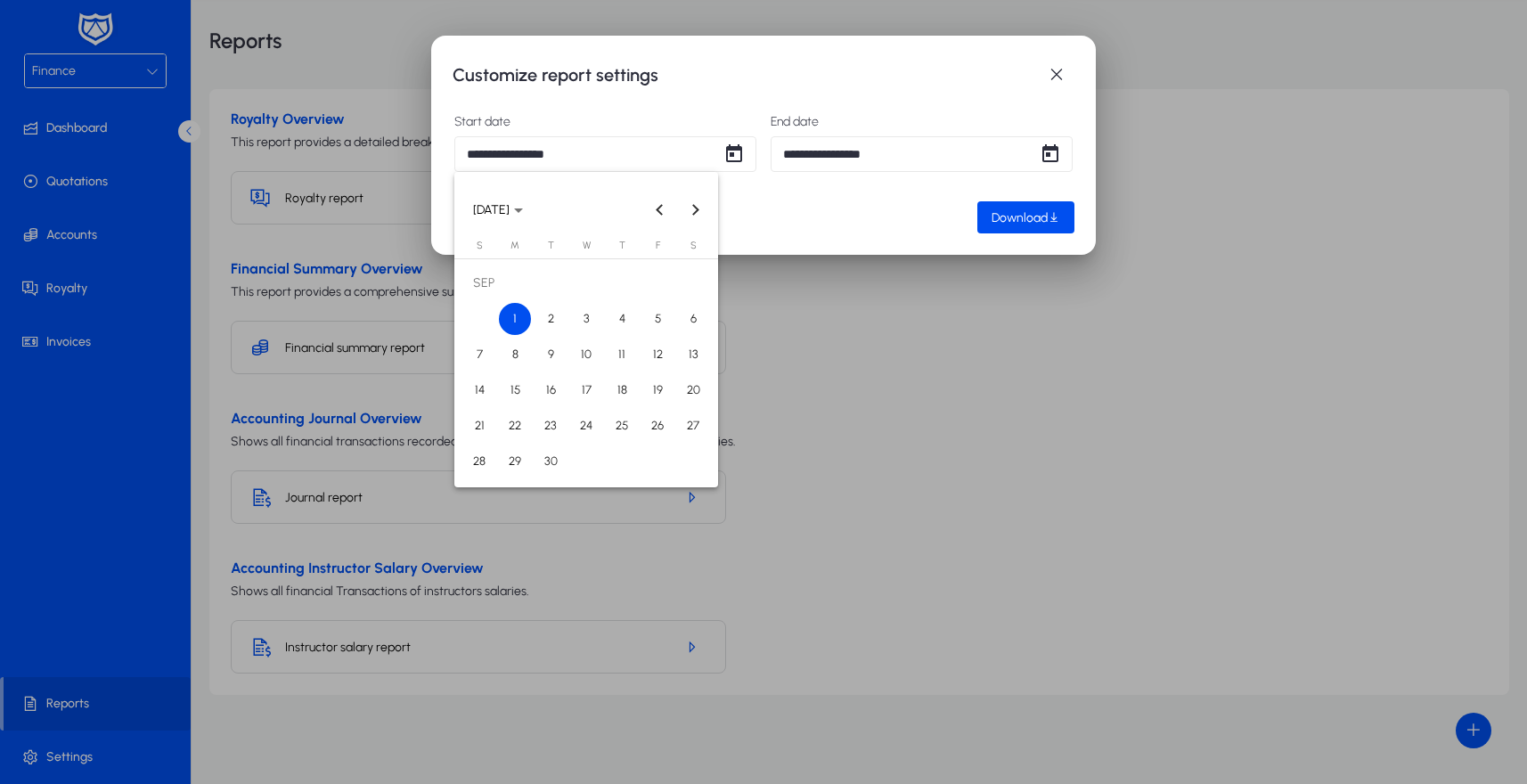
click at [1045, 66] on div at bounding box center [764, 392] width 1527 height 784
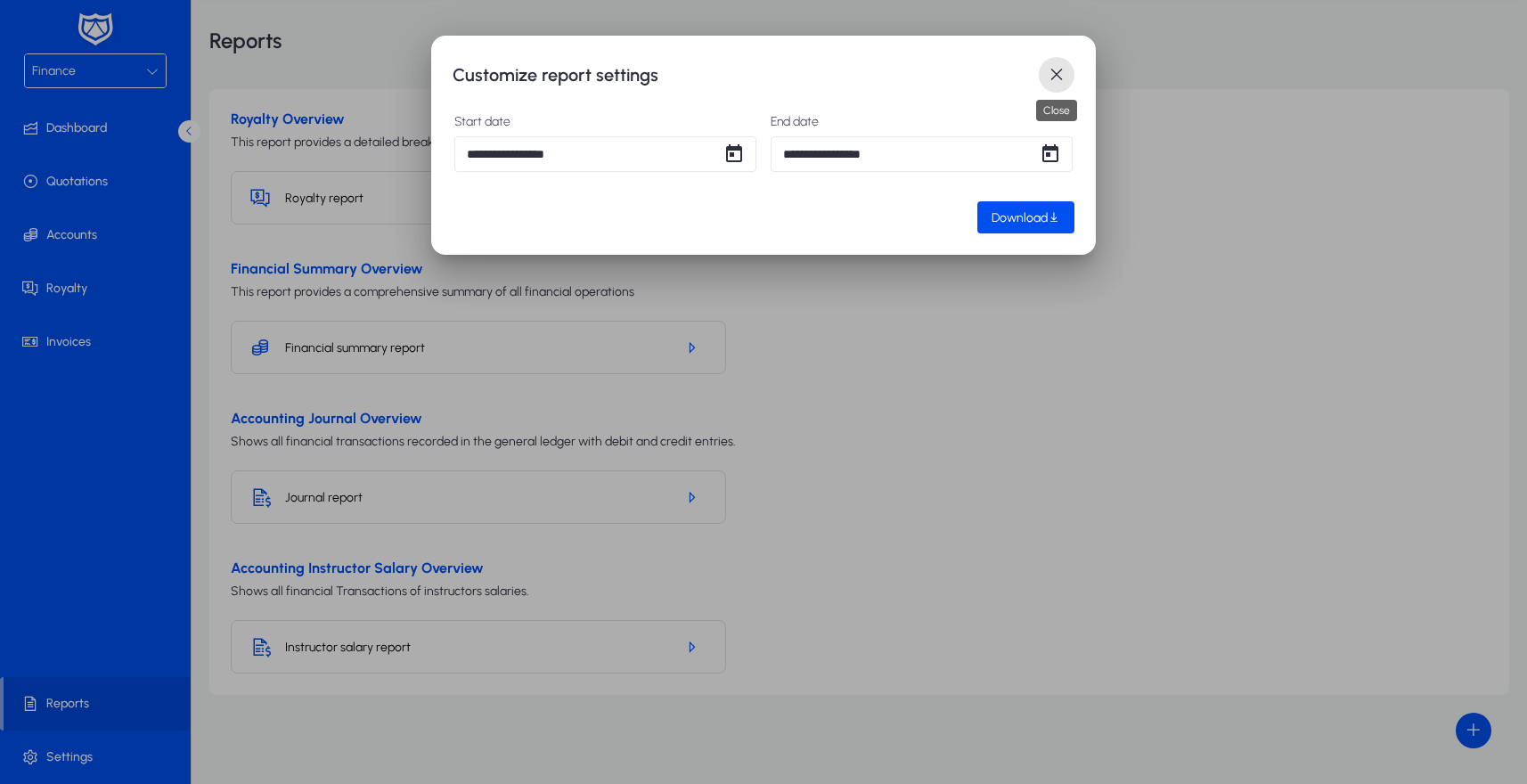
drag, startPoint x: 1052, startPoint y: 68, endPoint x: 912, endPoint y: 391, distance: 352.0
click at [1052, 68] on span "button" at bounding box center [1056, 75] width 36 height 36
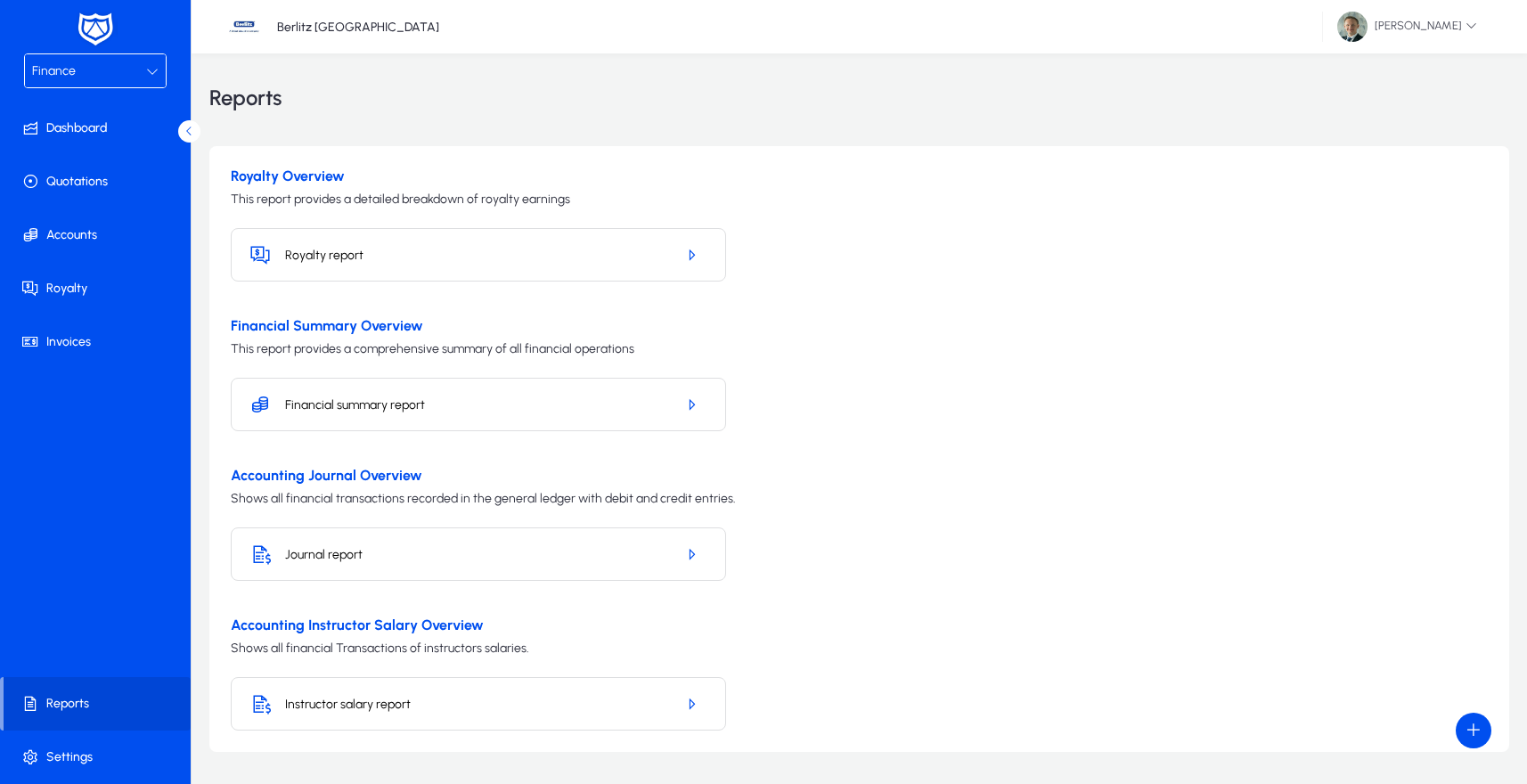
scroll to position [57, 0]
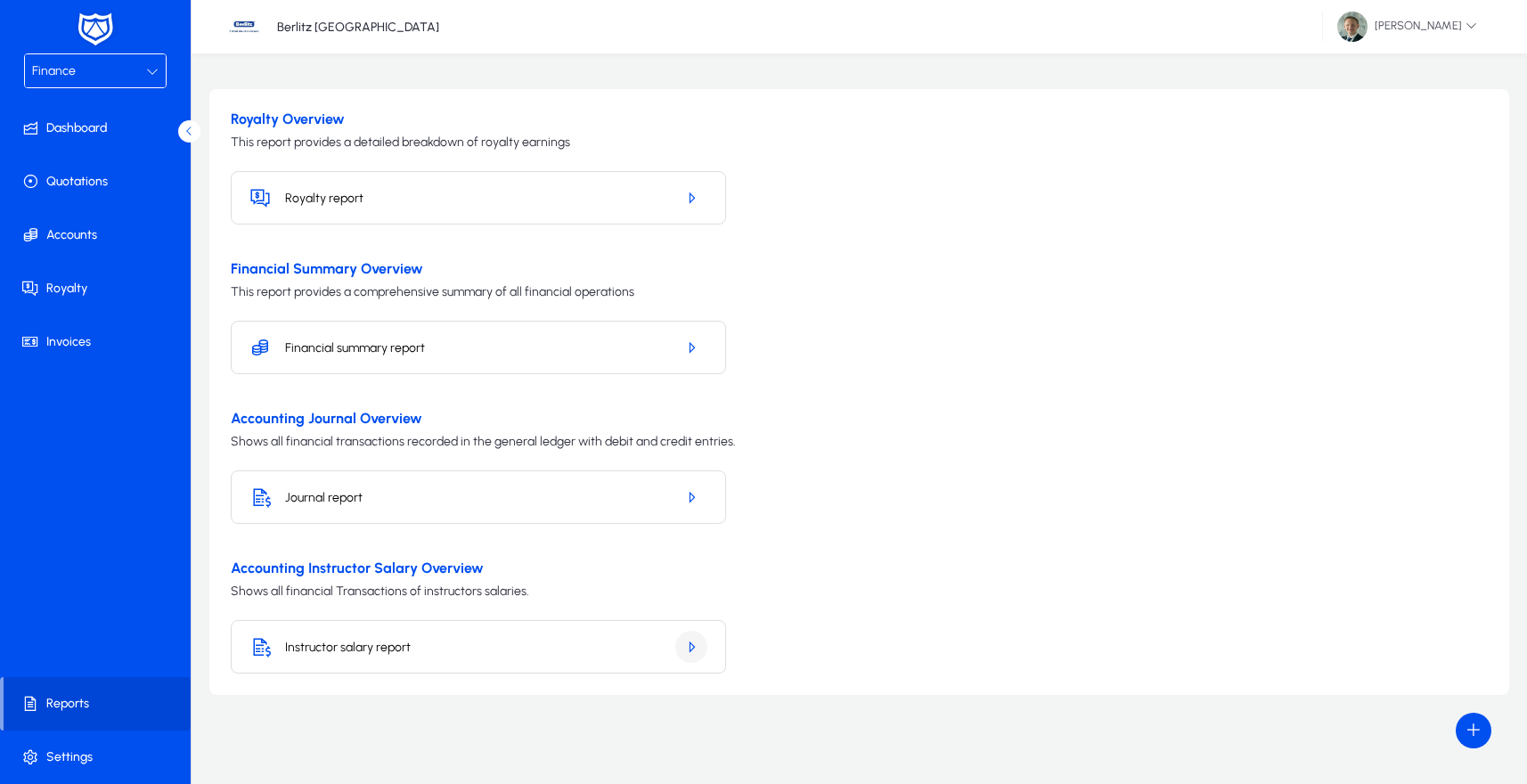
click at [697, 641] on icon "button" at bounding box center [691, 647] width 16 height 16
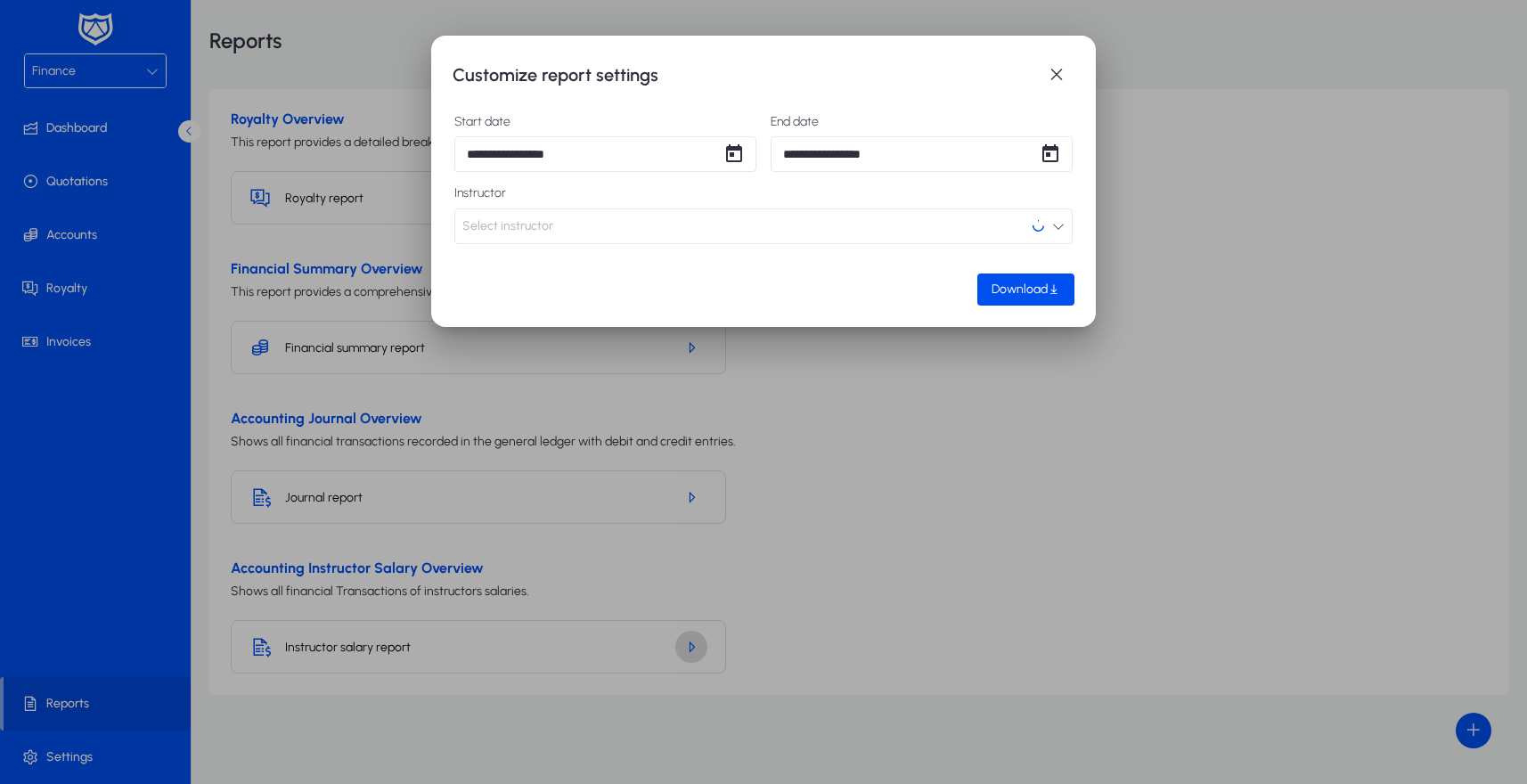
scroll to position [0, 0]
click at [730, 155] on span "Open calendar" at bounding box center [734, 154] width 36 height 36
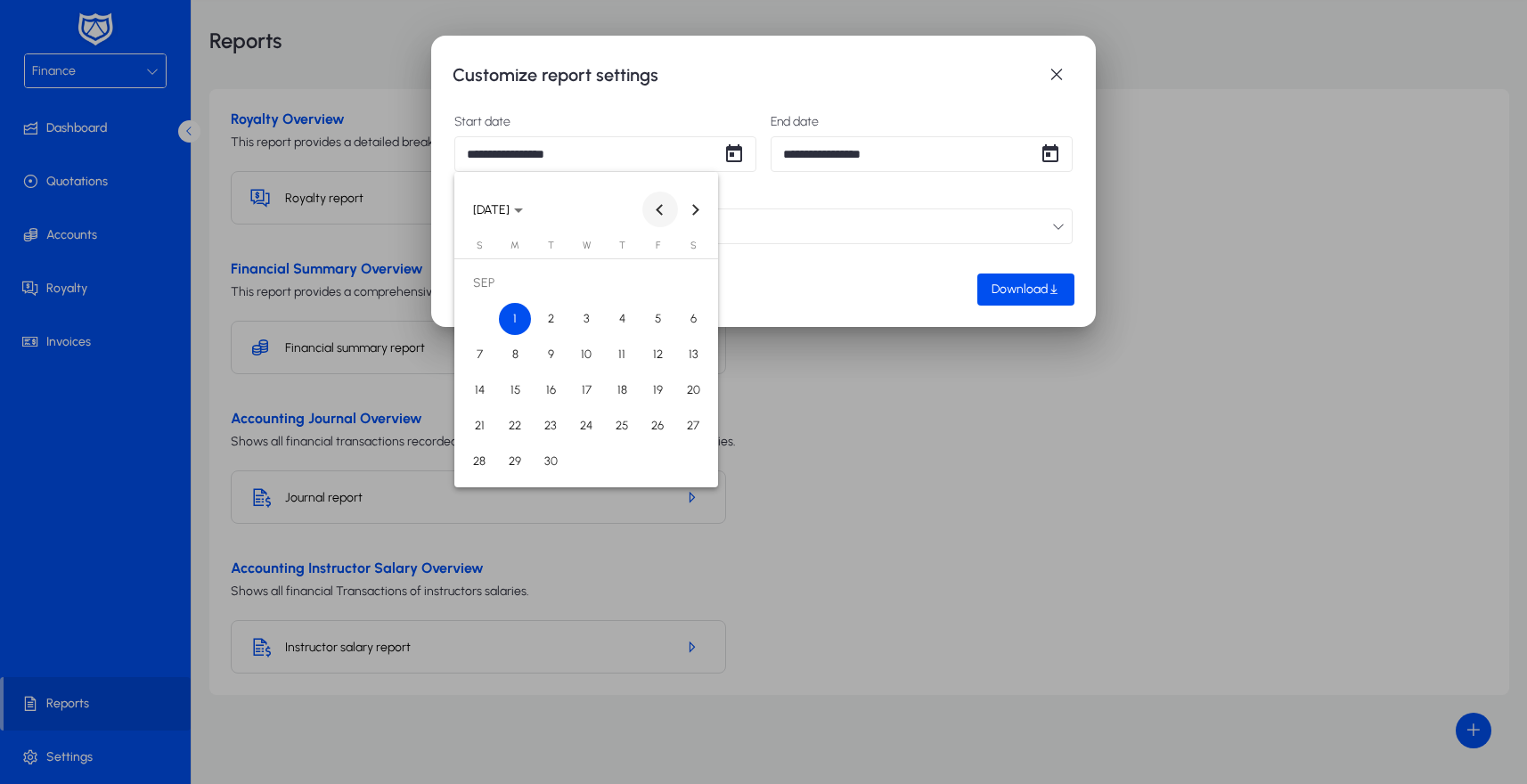
click at [657, 211] on span "Previous month" at bounding box center [660, 210] width 36 height 36
click at [656, 285] on span "1" at bounding box center [657, 284] width 32 height 32
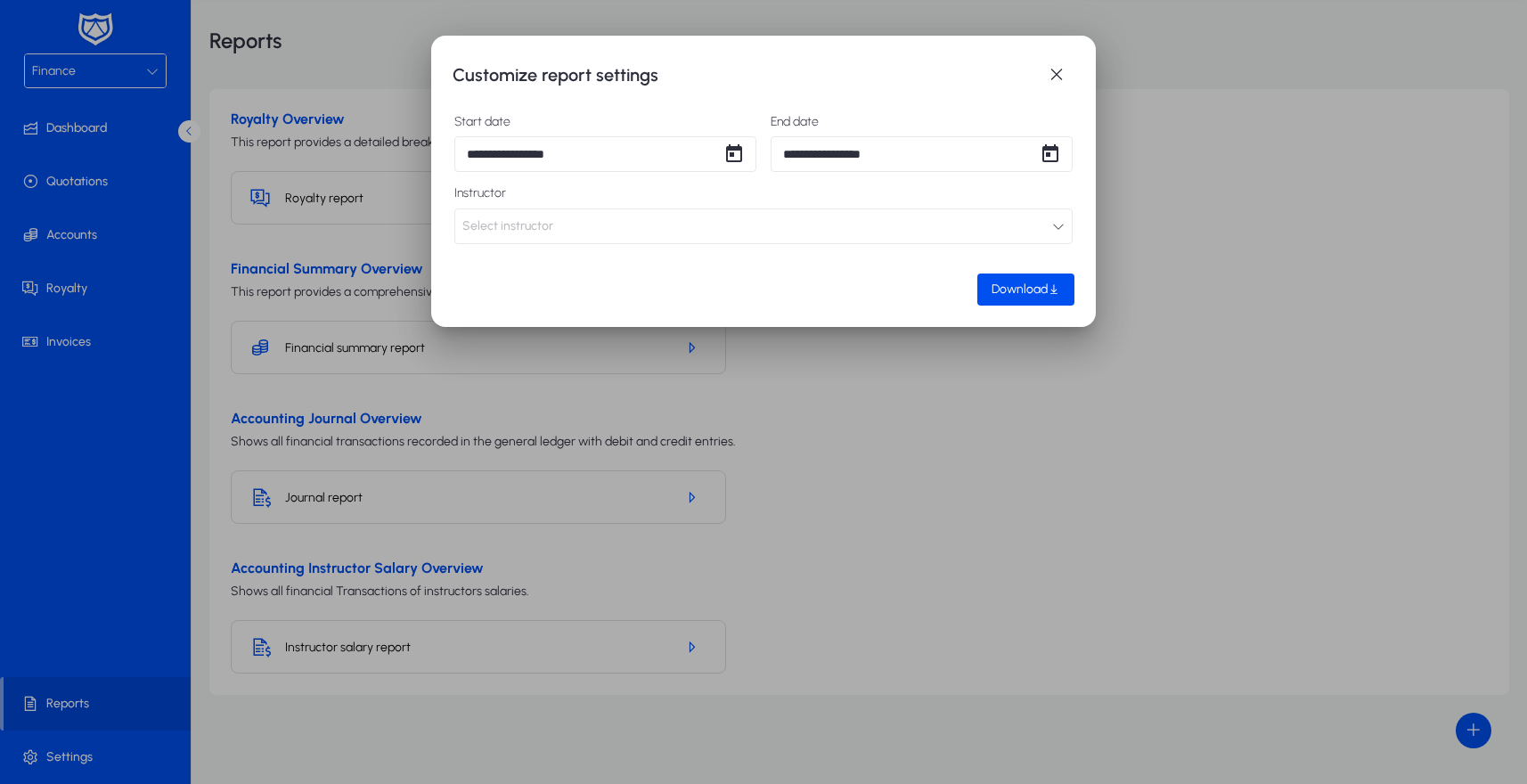
type input "**********"
click at [1038, 161] on span "Open calendar" at bounding box center [1050, 154] width 36 height 36
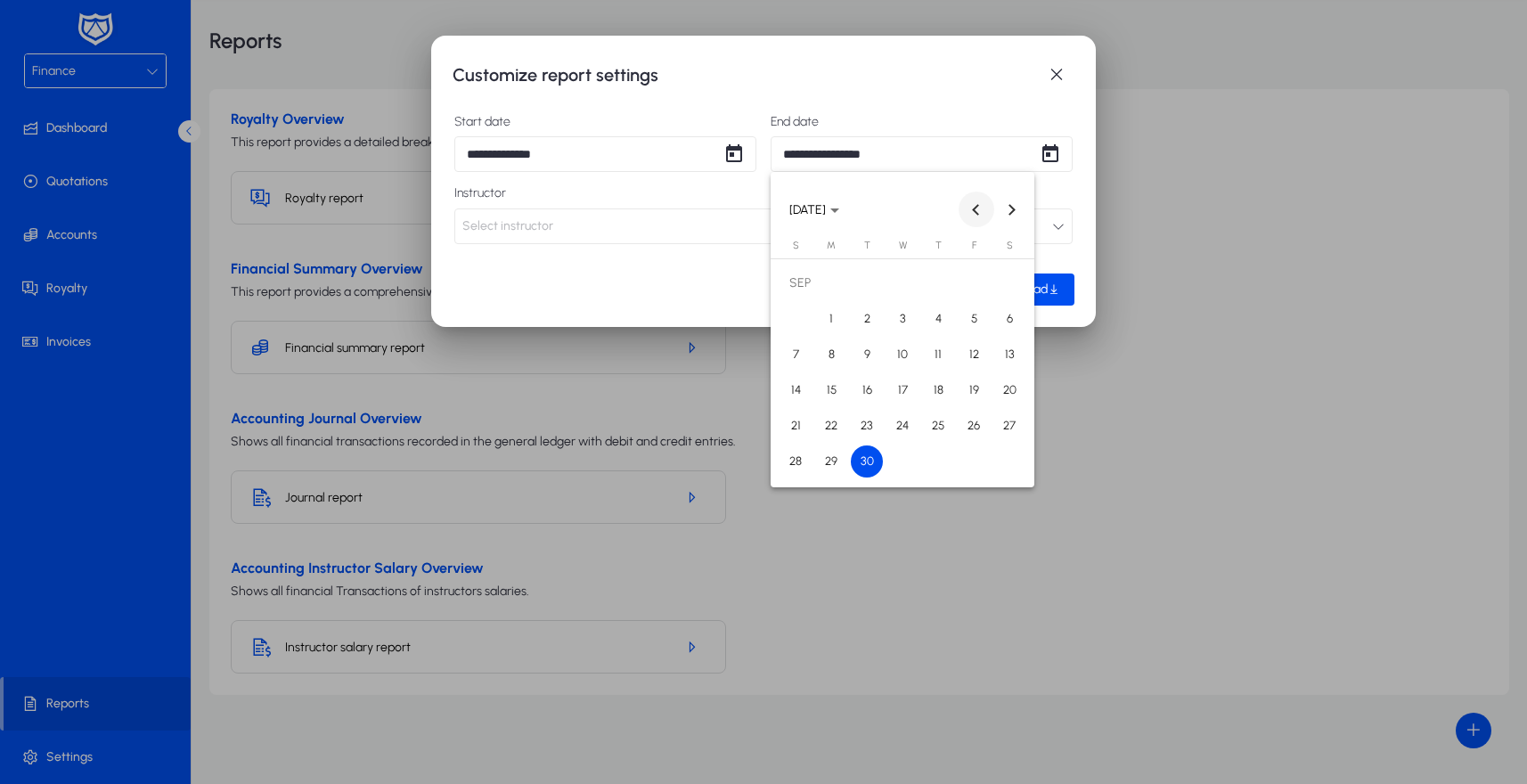
click at [981, 212] on button "Previous month" at bounding box center [977, 210] width 36 height 36
click at [788, 455] on span "31" at bounding box center [796, 461] width 32 height 32
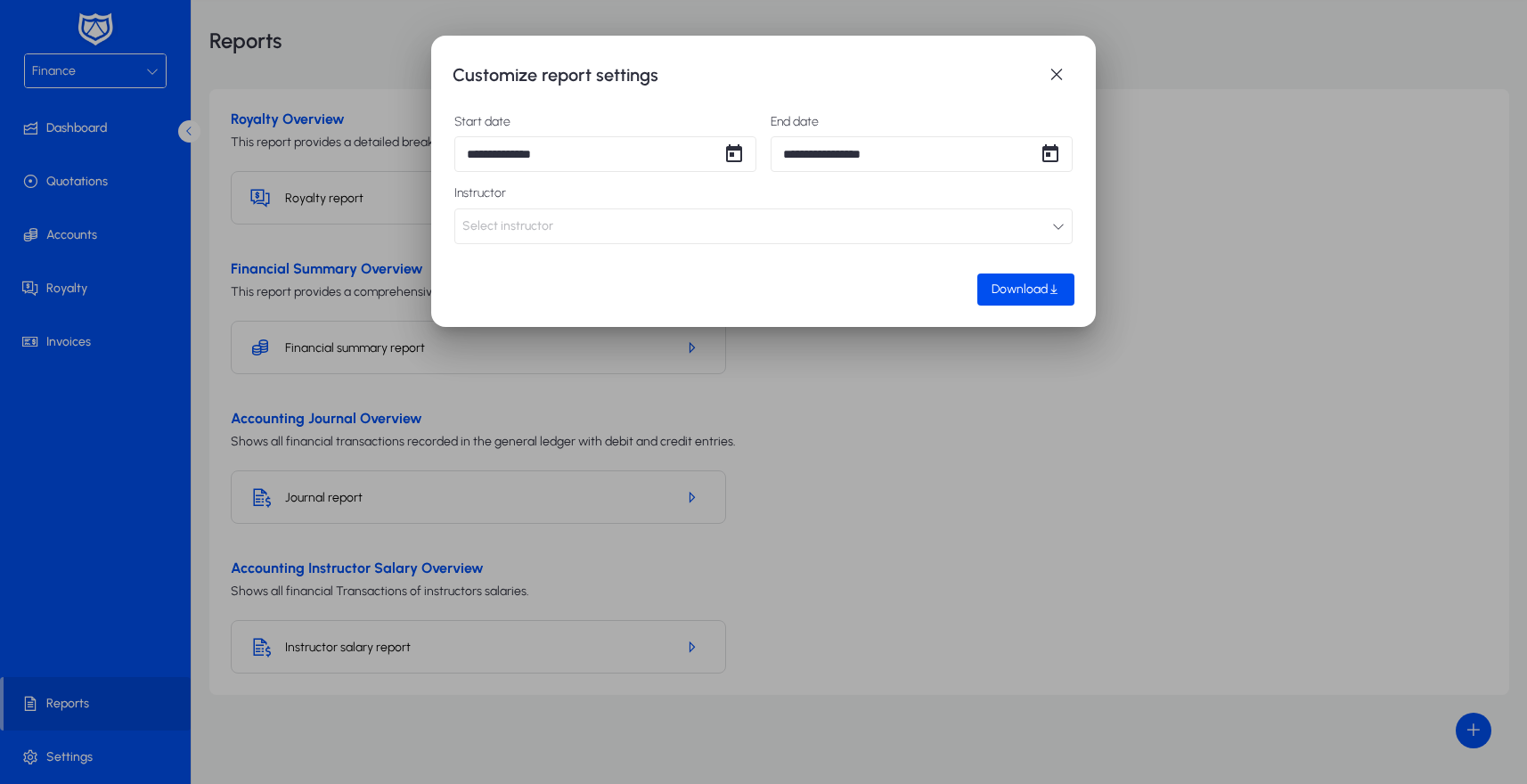
type input "**********"
click at [1036, 220] on button "Select instructor" at bounding box center [763, 227] width 618 height 36
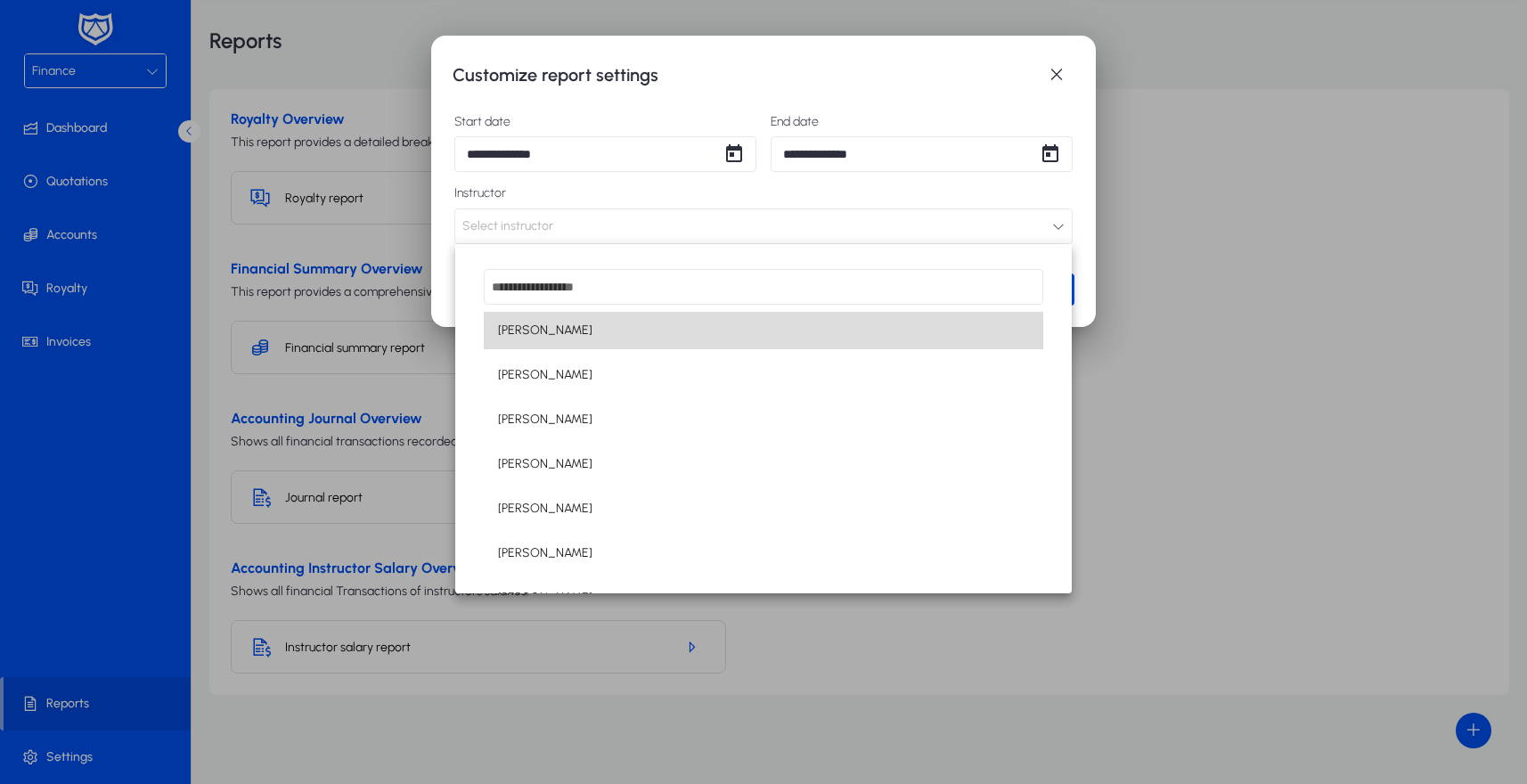
click at [589, 334] on mat-option "[PERSON_NAME]" at bounding box center [763, 331] width 559 height 37
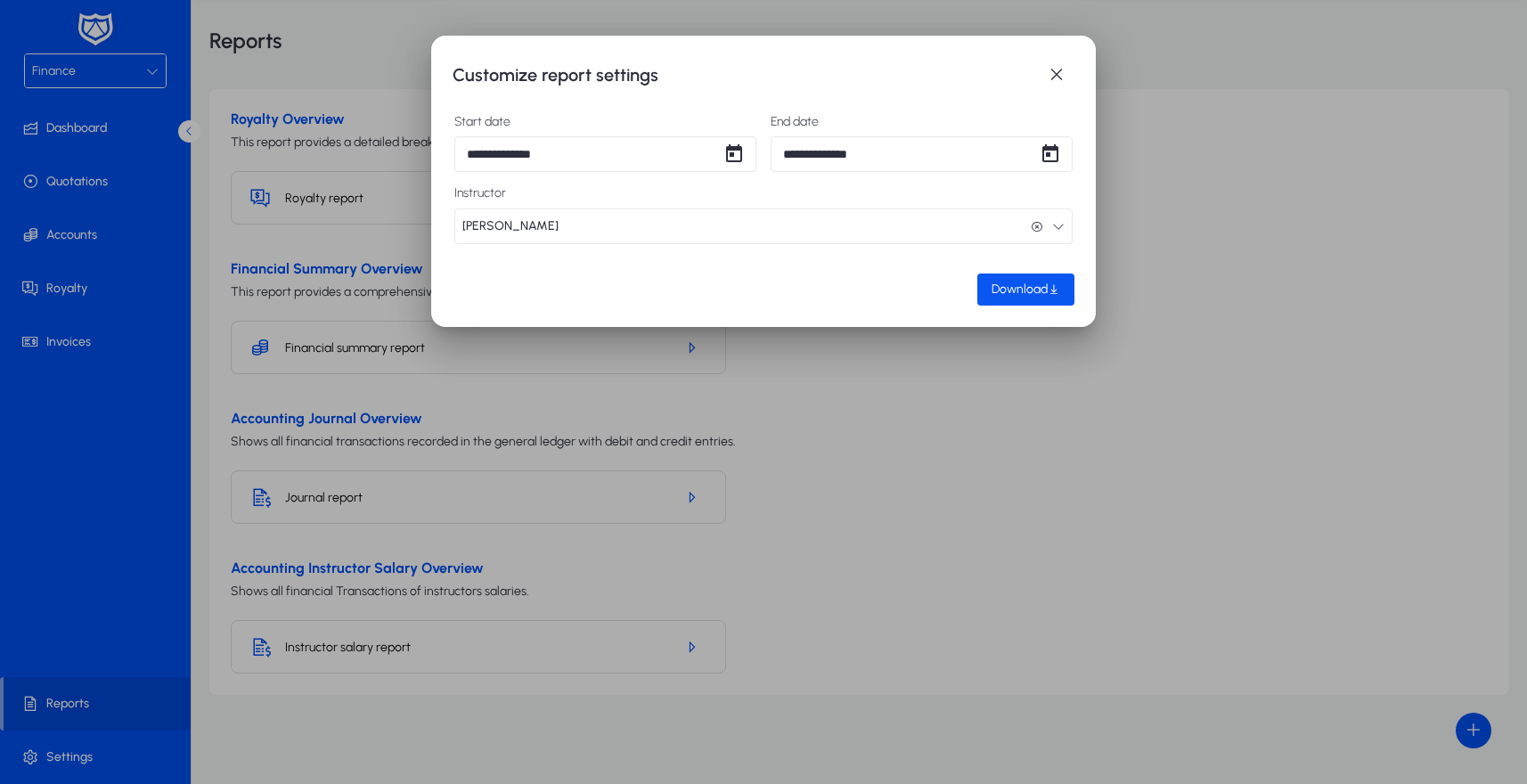
click at [1042, 280] on span "button" at bounding box center [1026, 290] width 97 height 43
click at [110, 264] on div at bounding box center [764, 392] width 1527 height 784
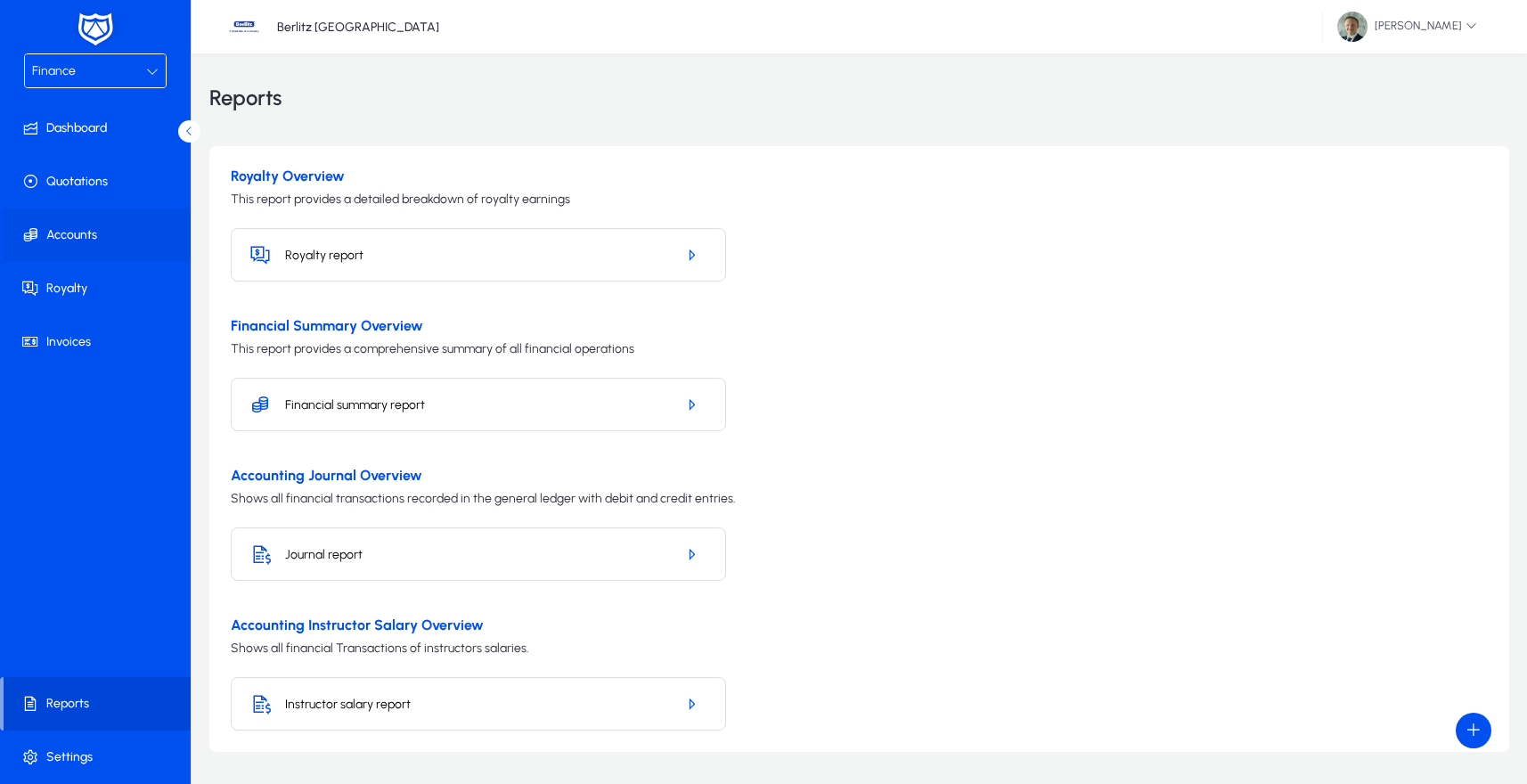
scroll to position [57, 0]
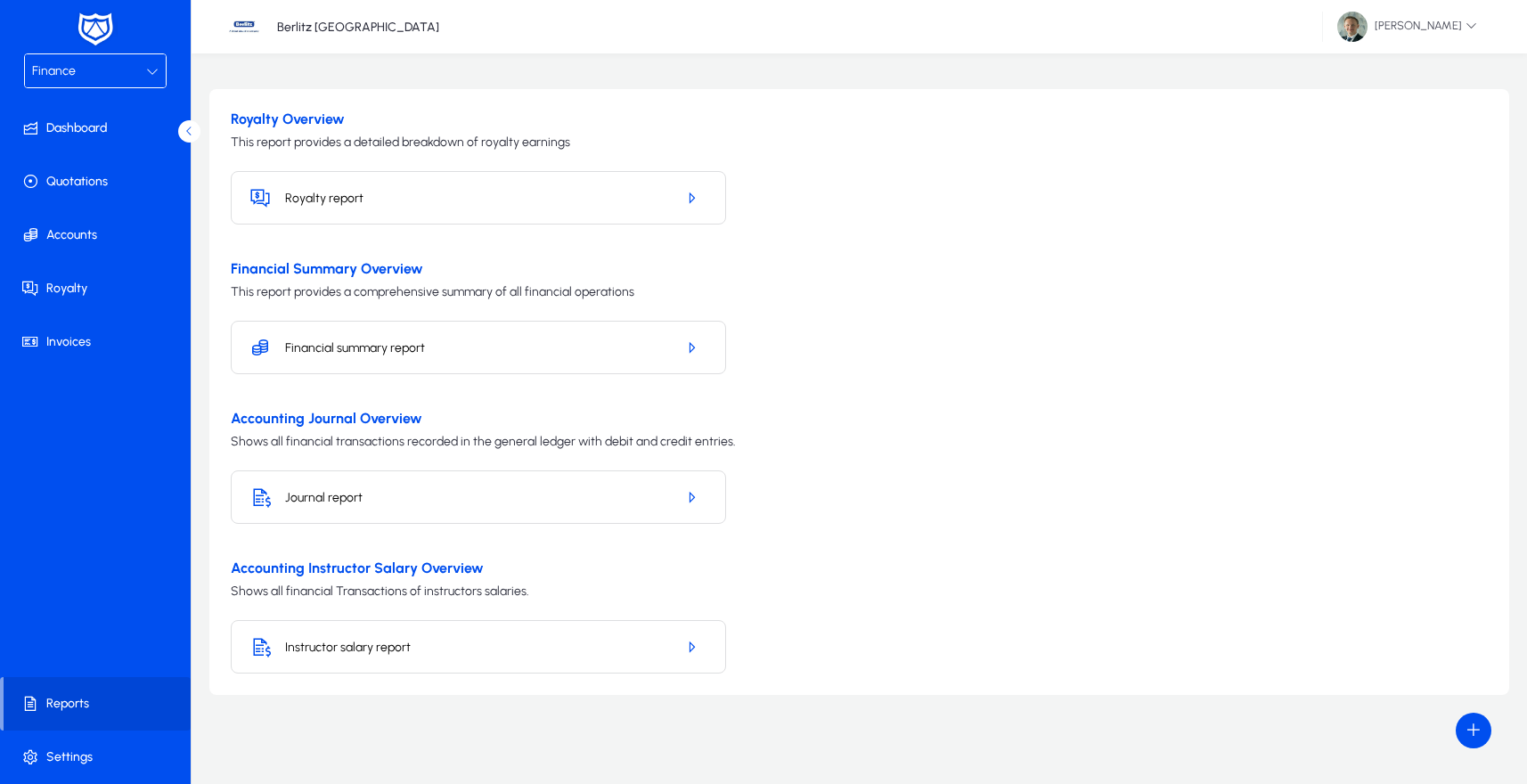
click at [97, 77] on div "Finance" at bounding box center [89, 71] width 114 height 23
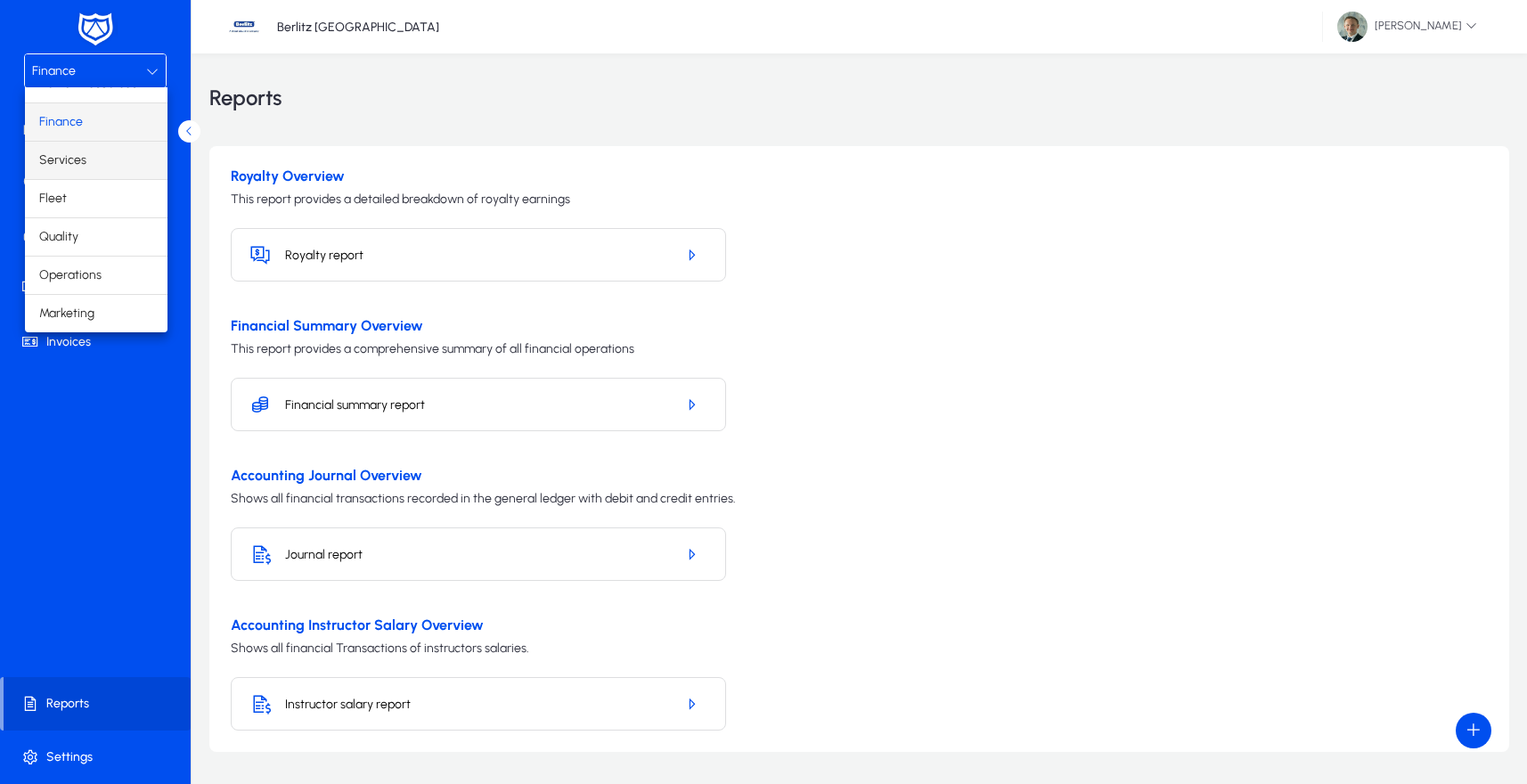
scroll to position [61, 0]
click at [108, 270] on mat-option "Operations" at bounding box center [96, 276] width 143 height 37
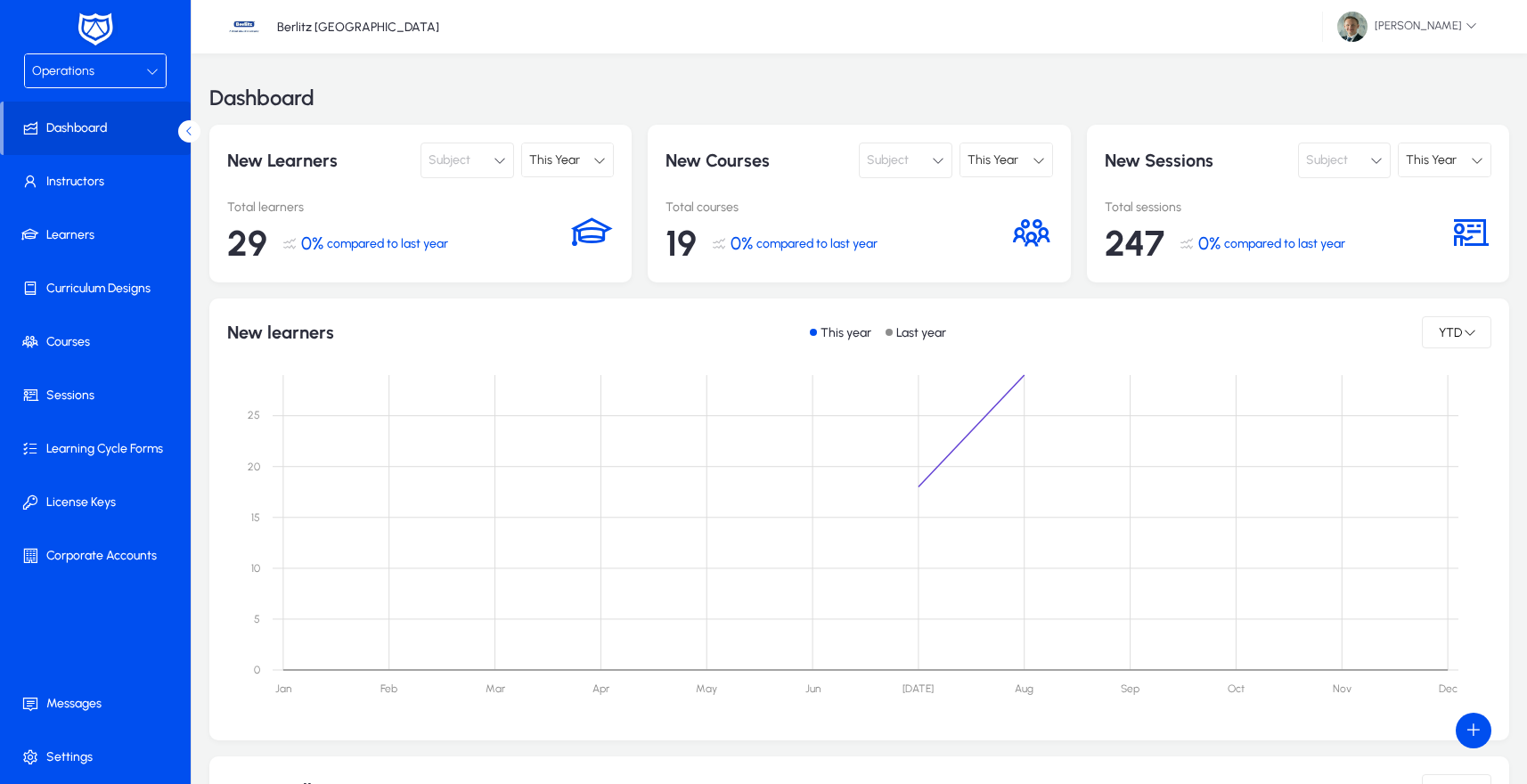
click at [113, 77] on div "Operations" at bounding box center [89, 71] width 114 height 23
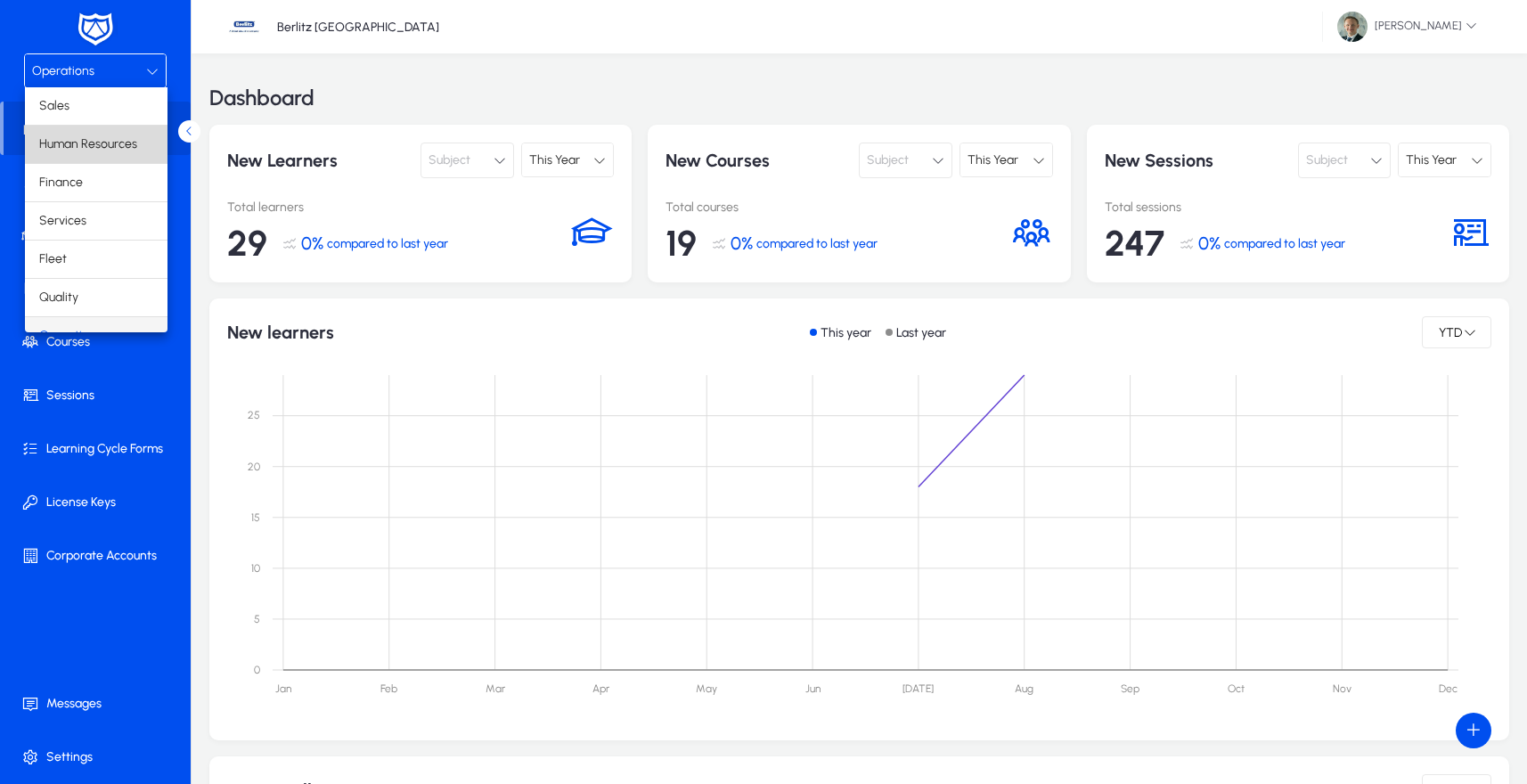
click at [100, 144] on span "Human Resources" at bounding box center [88, 144] width 98 height 21
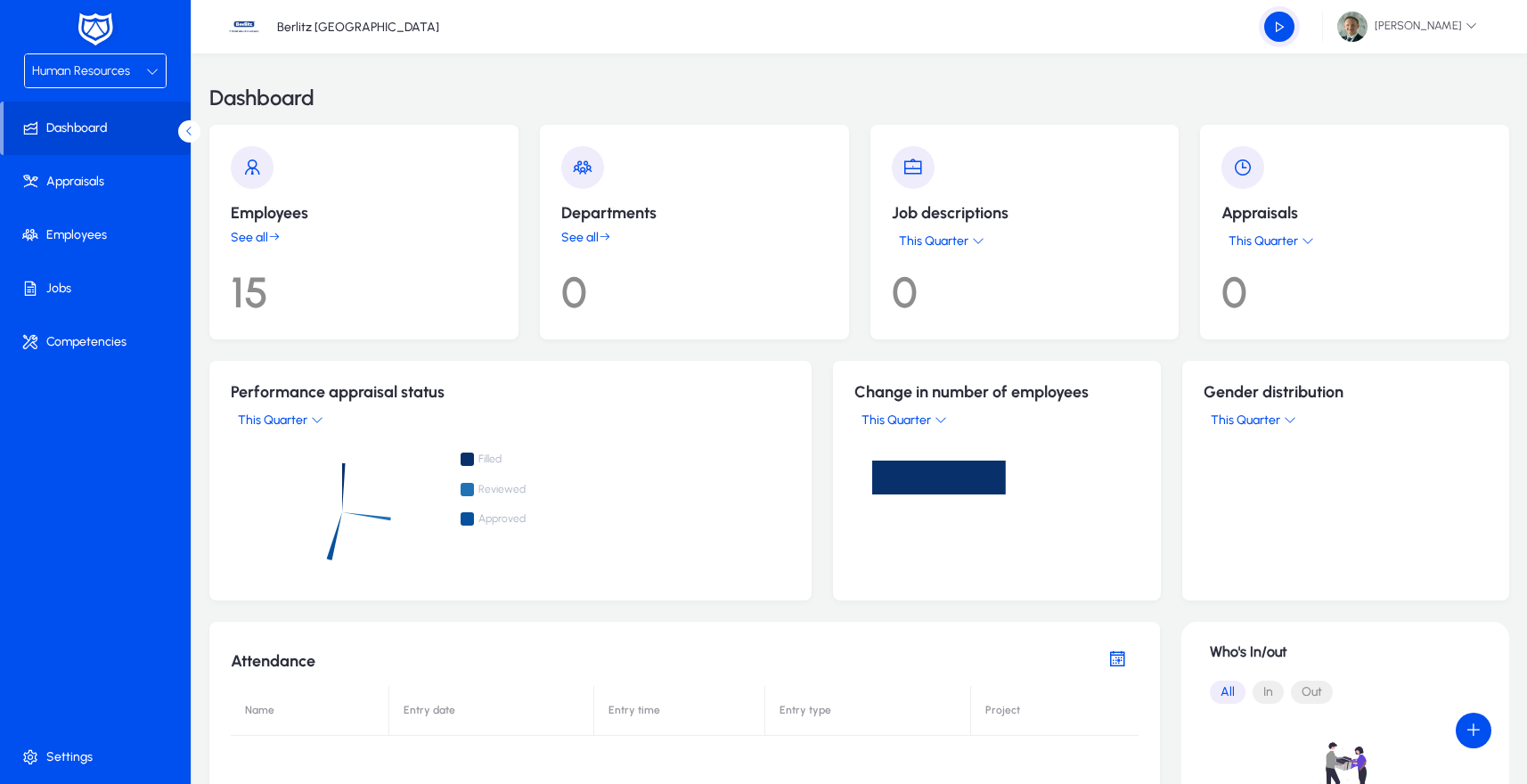
click at [102, 64] on span "Human Resources" at bounding box center [81, 70] width 98 height 15
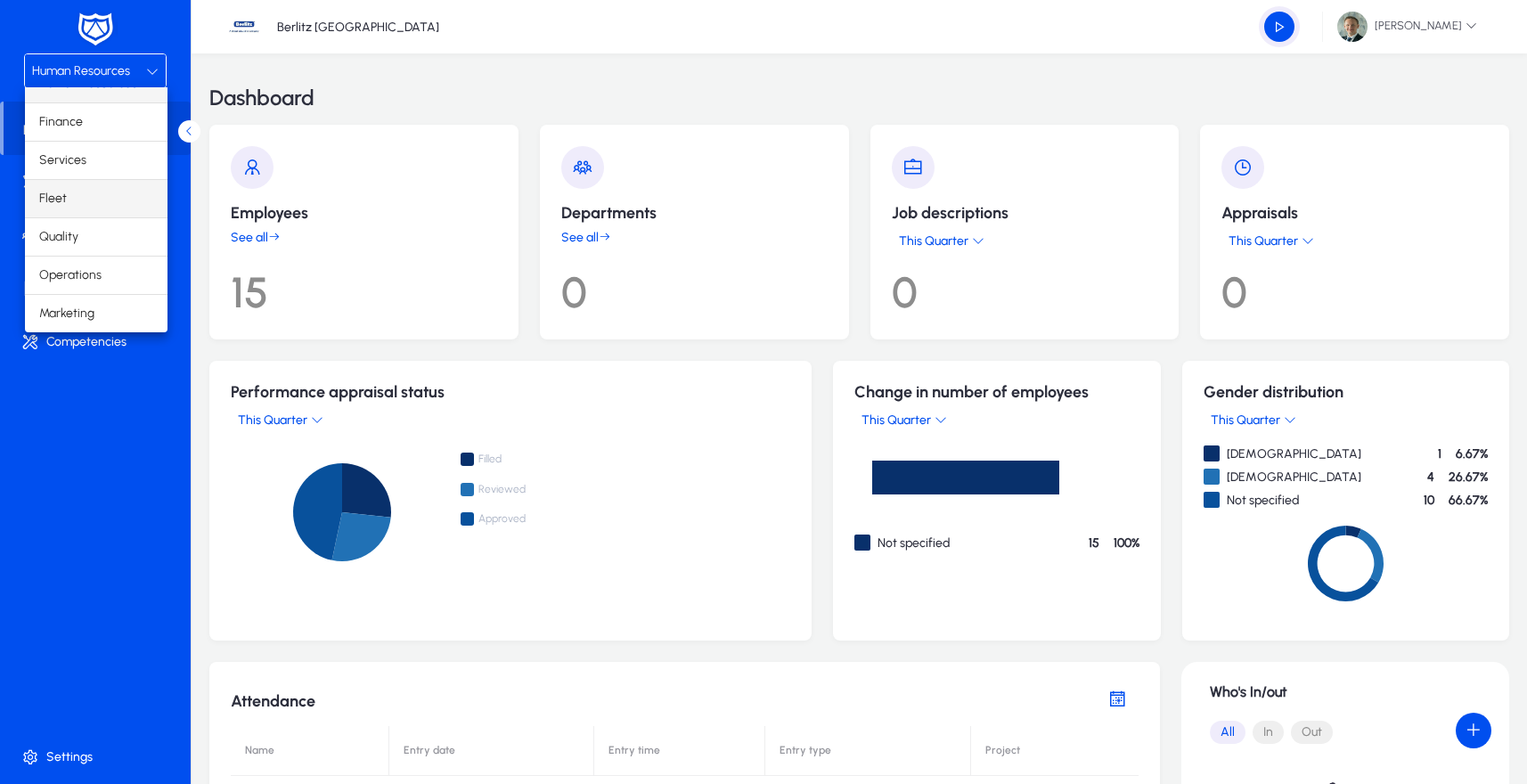
scroll to position [61, 0]
click at [95, 122] on mat-option "Finance" at bounding box center [96, 122] width 143 height 37
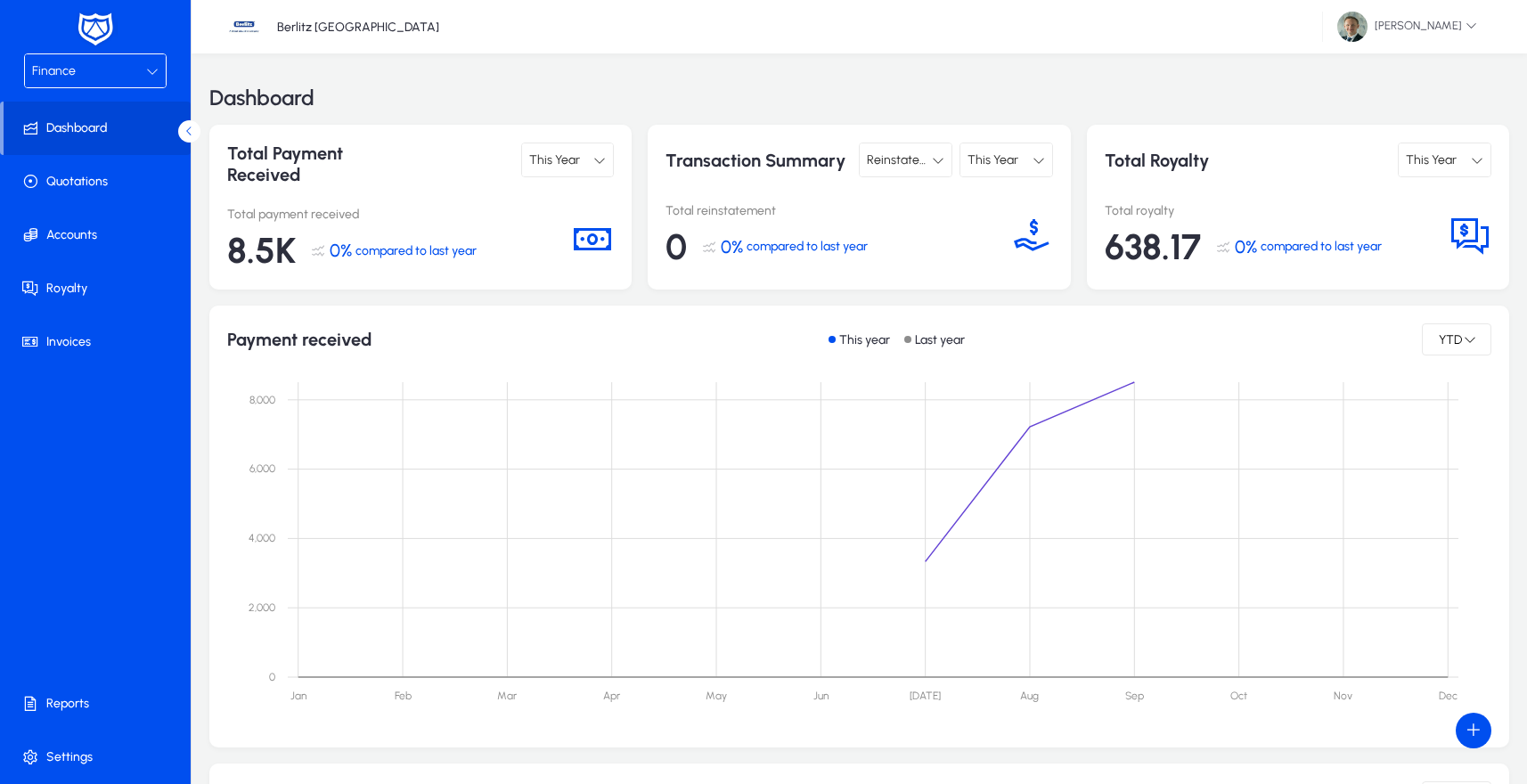
click at [799, 39] on div "Berlitz [GEOGRAPHIC_DATA] [PERSON_NAME]" at bounding box center [859, 27] width 1335 height 54
